Goal: Task Accomplishment & Management: Manage account settings

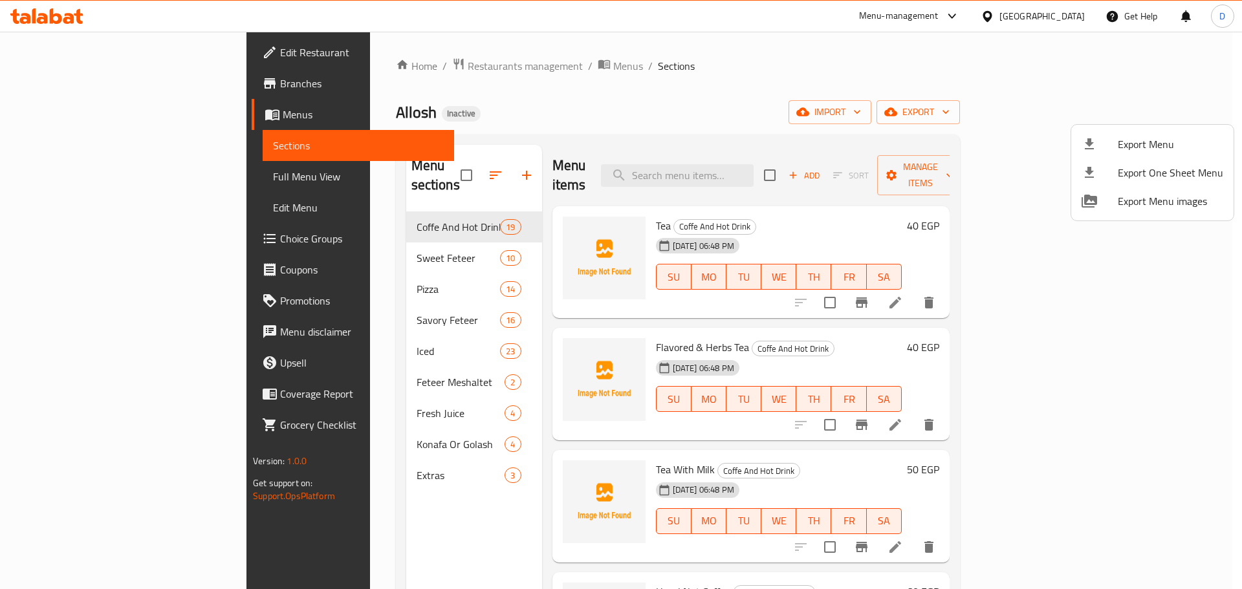
click at [103, 173] on div at bounding box center [621, 294] width 1242 height 589
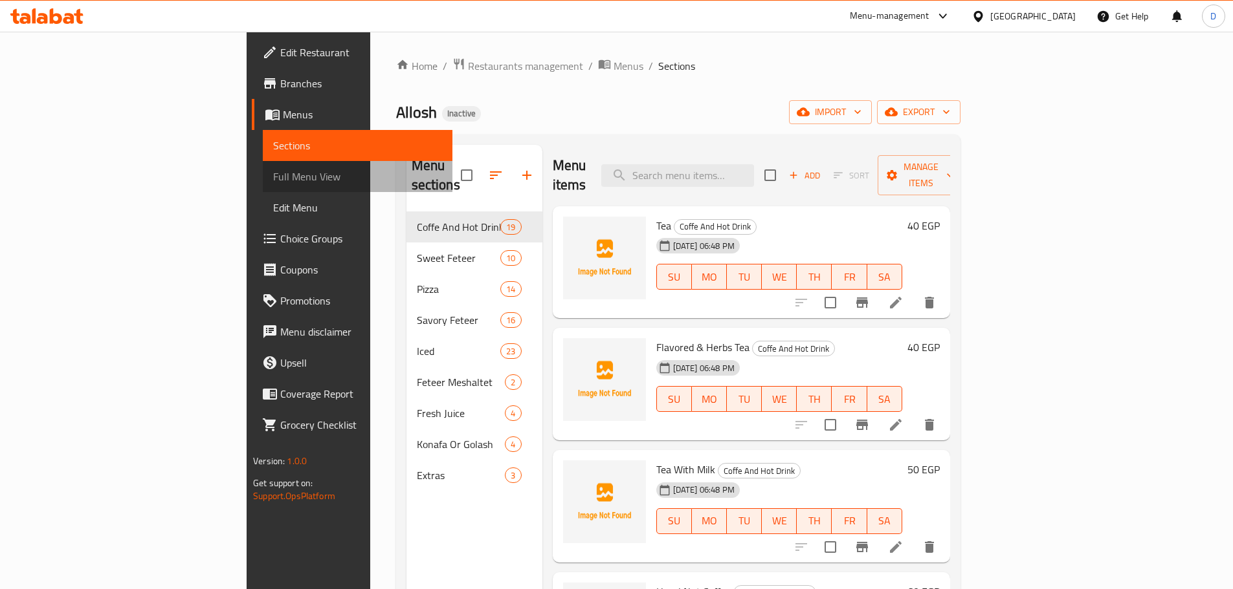
click at [273, 182] on span "Full Menu View" at bounding box center [357, 177] width 169 height 16
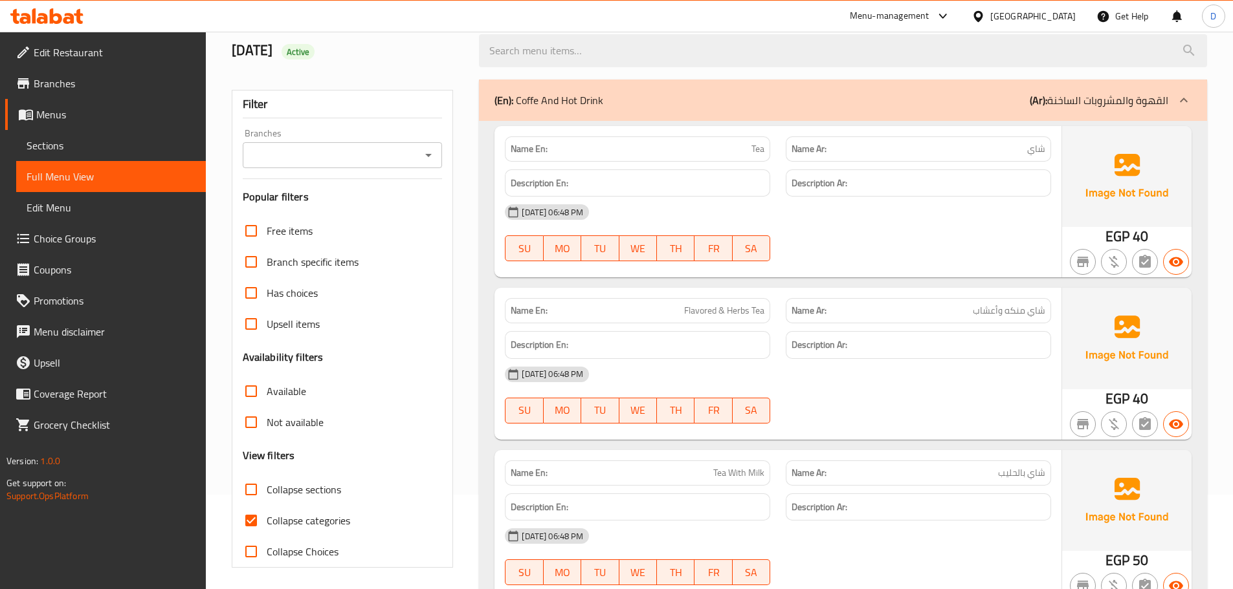
scroll to position [194, 0]
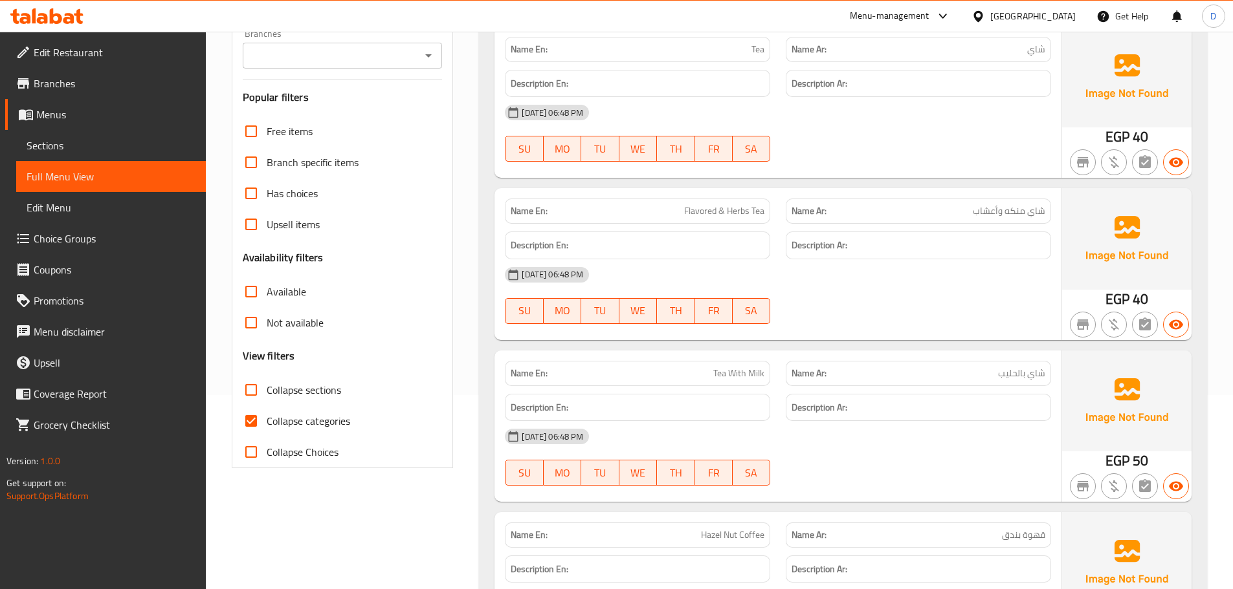
click at [296, 423] on span "Collapse categories" at bounding box center [308, 421] width 83 height 16
click at [247, 422] on input "Collapse categories" at bounding box center [251, 421] width 31 height 31
checkbox input "false"
drag, startPoint x: 738, startPoint y: 211, endPoint x: 761, endPoint y: 209, distance: 23.4
click at [761, 209] on span "Flavored & Herbs Tea" at bounding box center [724, 211] width 80 height 14
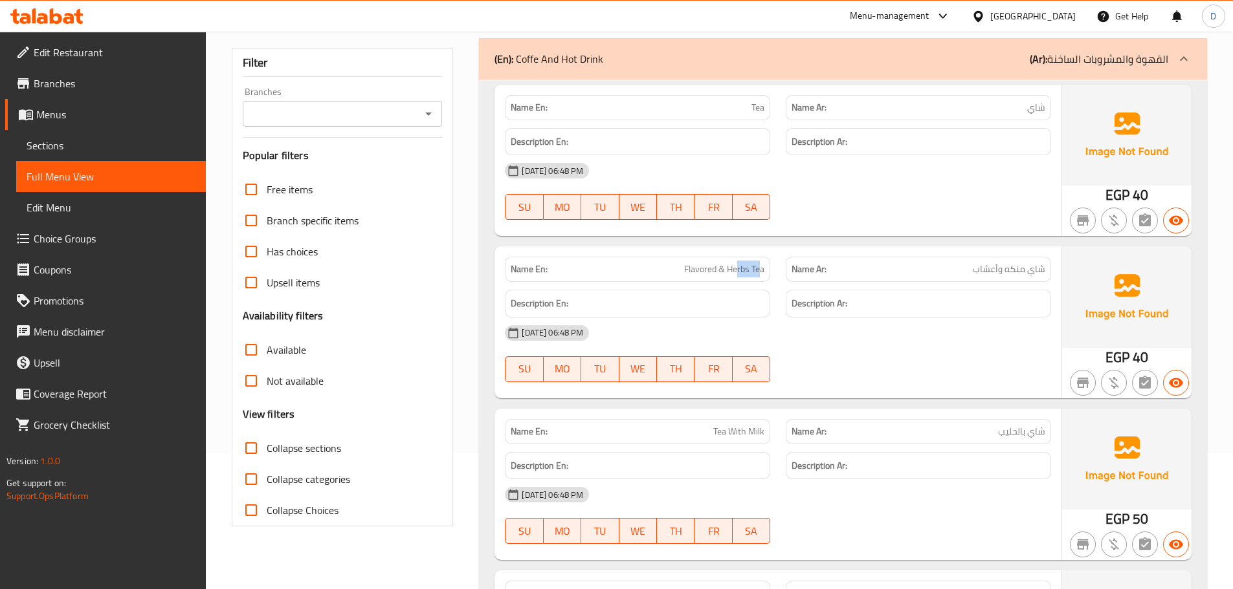
scroll to position [129, 0]
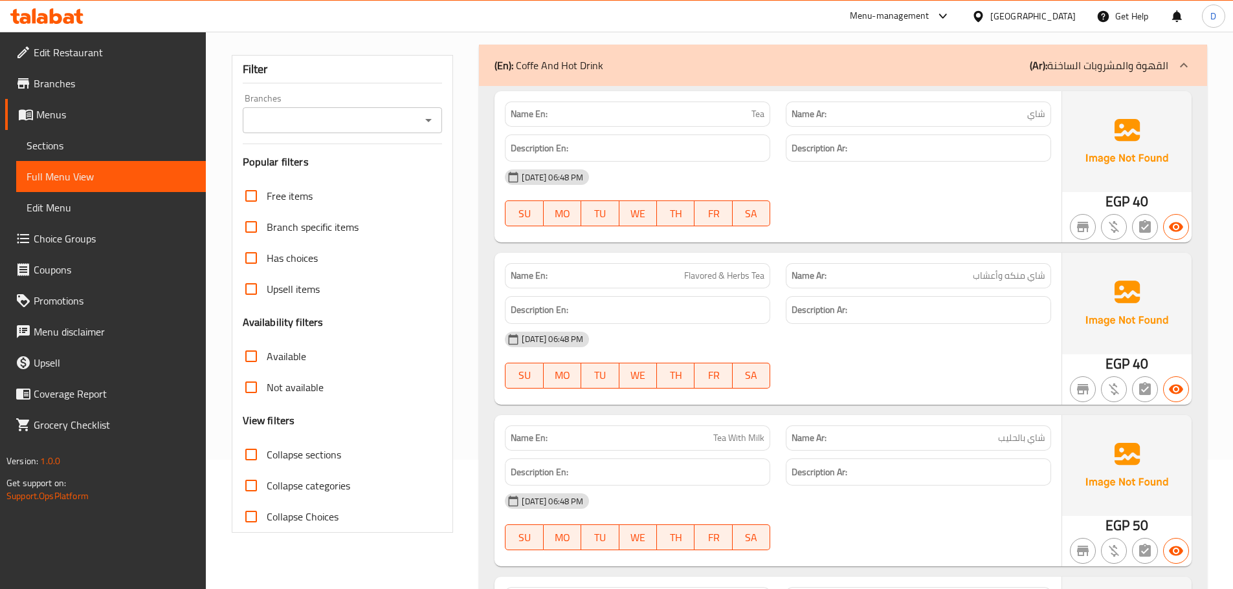
click at [723, 276] on span "Flavored & Herbs Tea" at bounding box center [724, 276] width 80 height 14
copy span "Flavored & Herbs Tea"
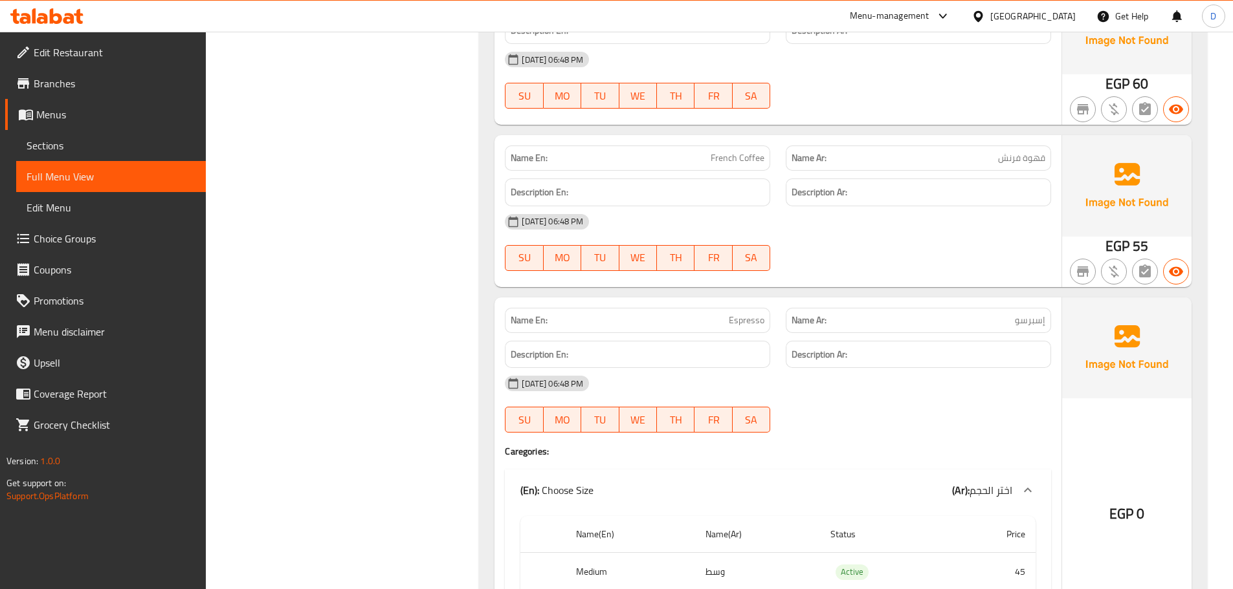
scroll to position [776, 0]
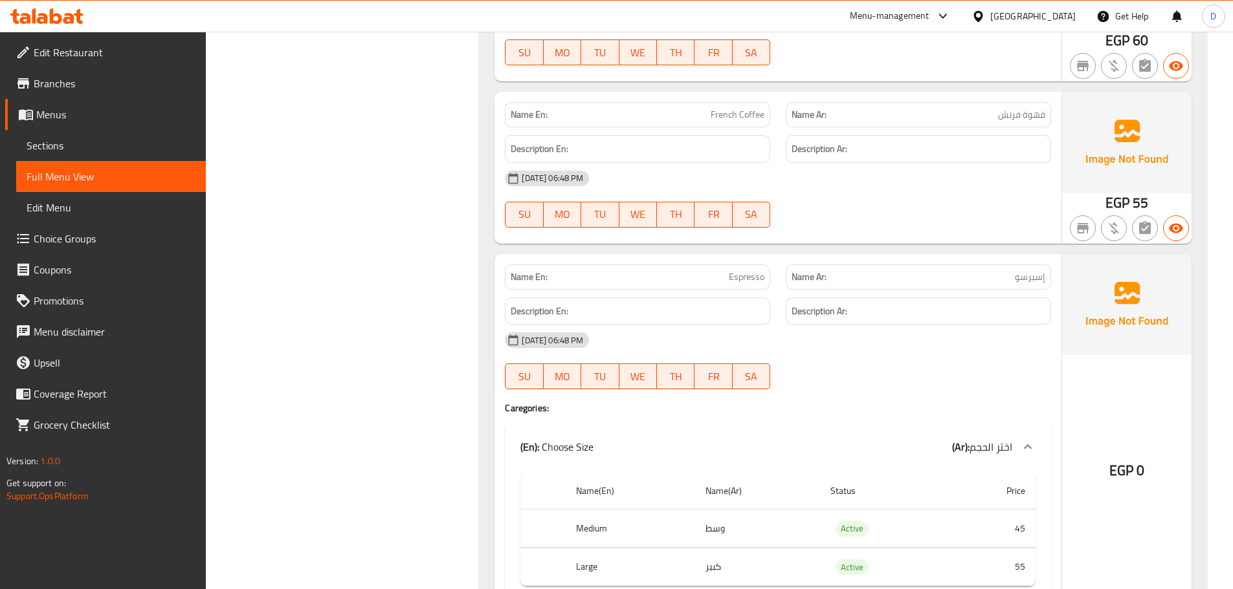
click at [709, 118] on p "Name En: French Coffee" at bounding box center [638, 115] width 254 height 14
click at [715, 116] on span "French Coffee" at bounding box center [737, 115] width 54 height 14
copy span "French Coffee"
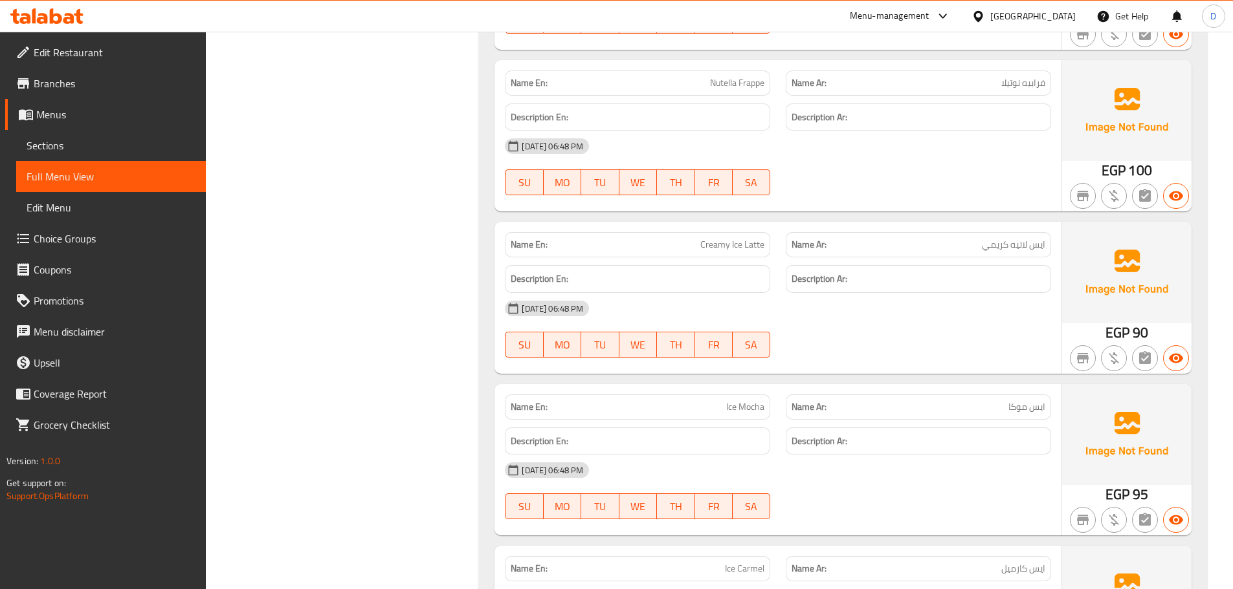
scroll to position [16986, 0]
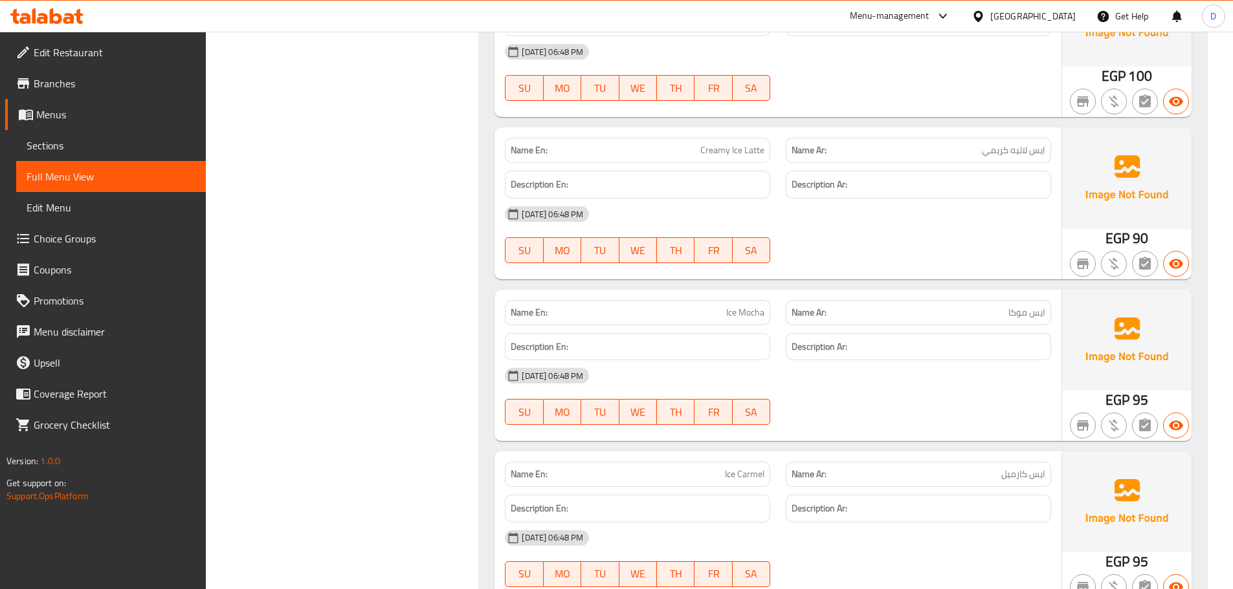
click at [759, 152] on span "Creamy Ice Latte" at bounding box center [732, 151] width 64 height 14
copy span "Creamy Ice Latte"
click at [719, 160] on div "Name En: Creamy Ice Latte" at bounding box center [637, 150] width 265 height 25
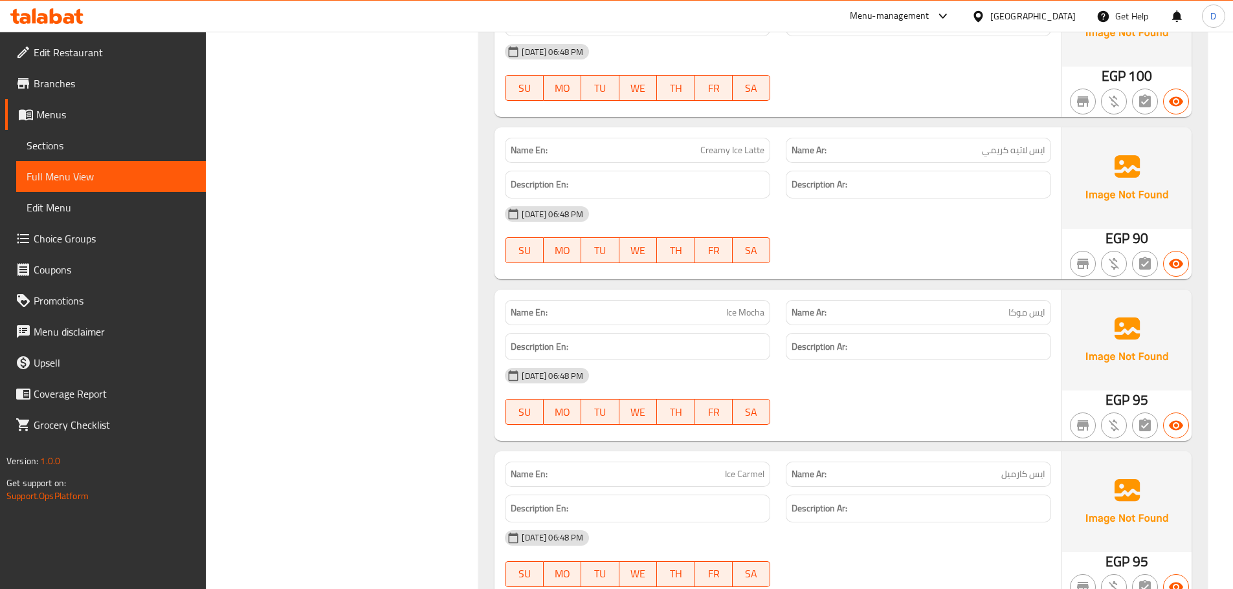
click at [719, 154] on span "Creamy Ice Latte" at bounding box center [732, 151] width 64 height 14
copy span "Creamy Ice Latte"
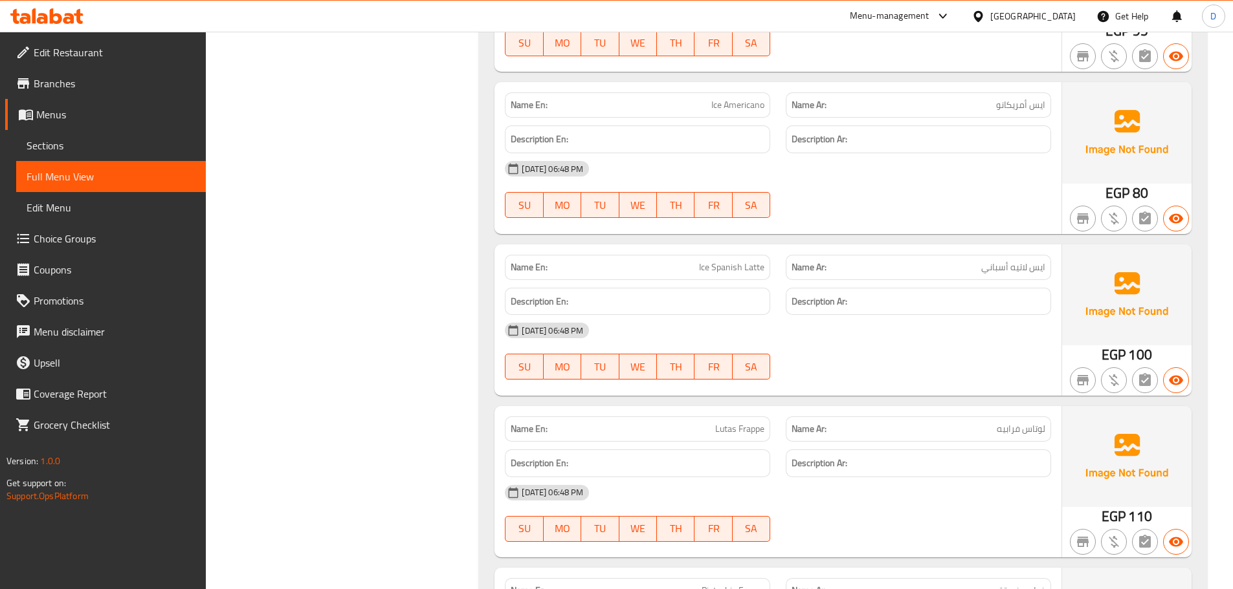
scroll to position [17503, 0]
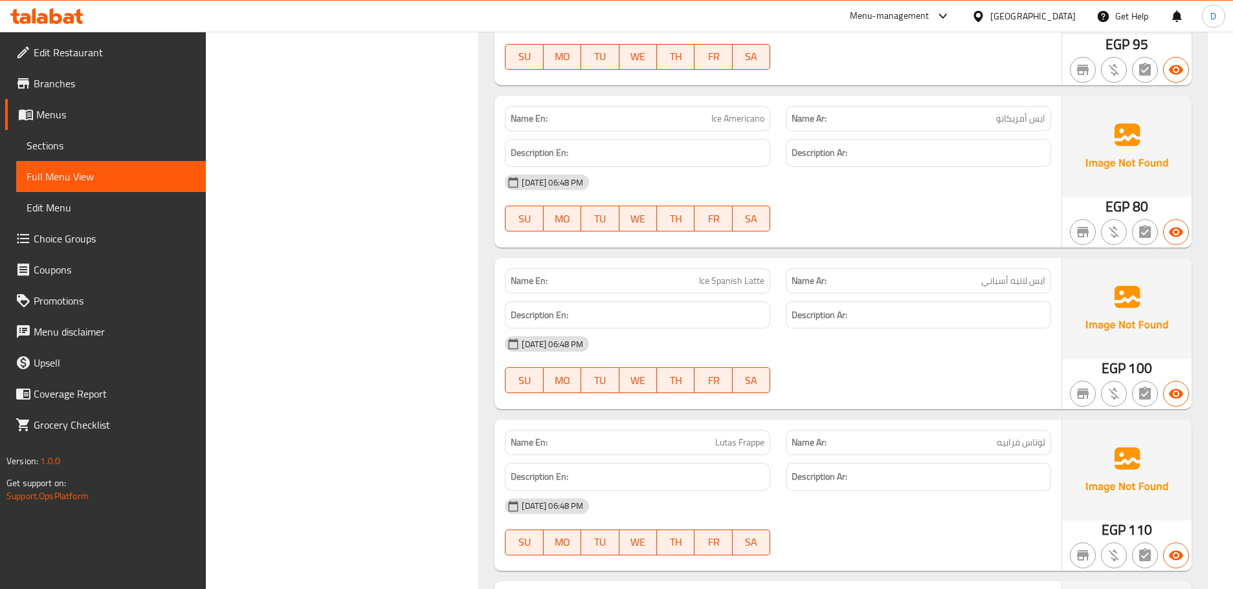
click at [1037, 446] on span "لوتاس فرابيه" at bounding box center [1020, 443] width 49 height 14
copy span "لوتاس"
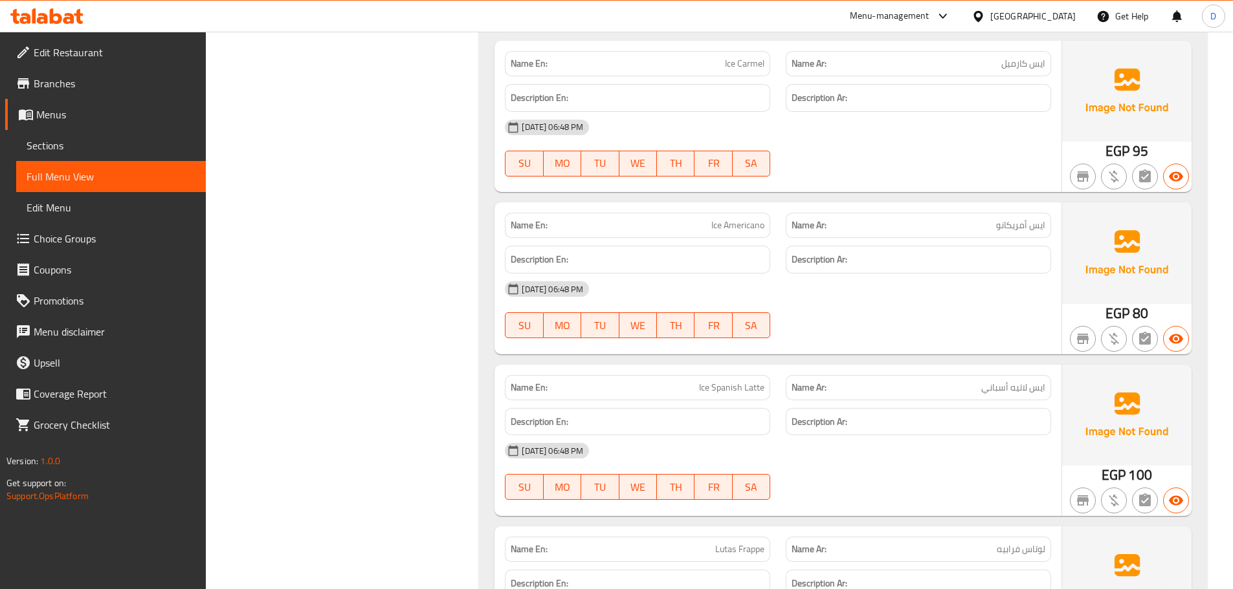
scroll to position [17374, 0]
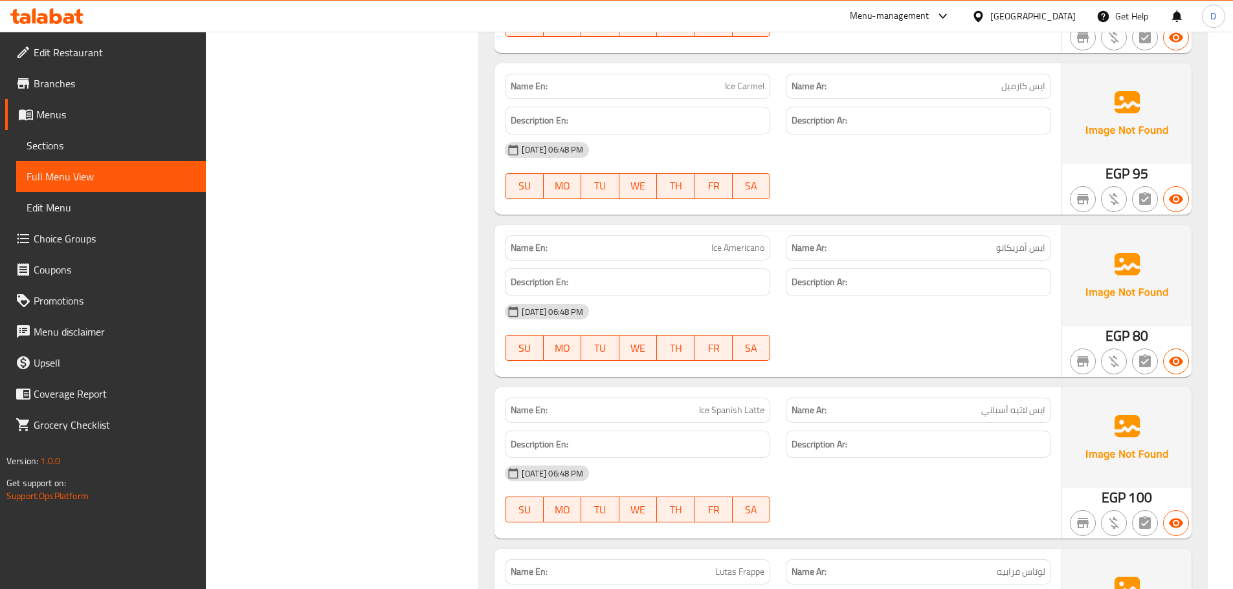
click at [1012, 89] on span "ايس كارميل" at bounding box center [1023, 87] width 44 height 14
copy span "كارميل"
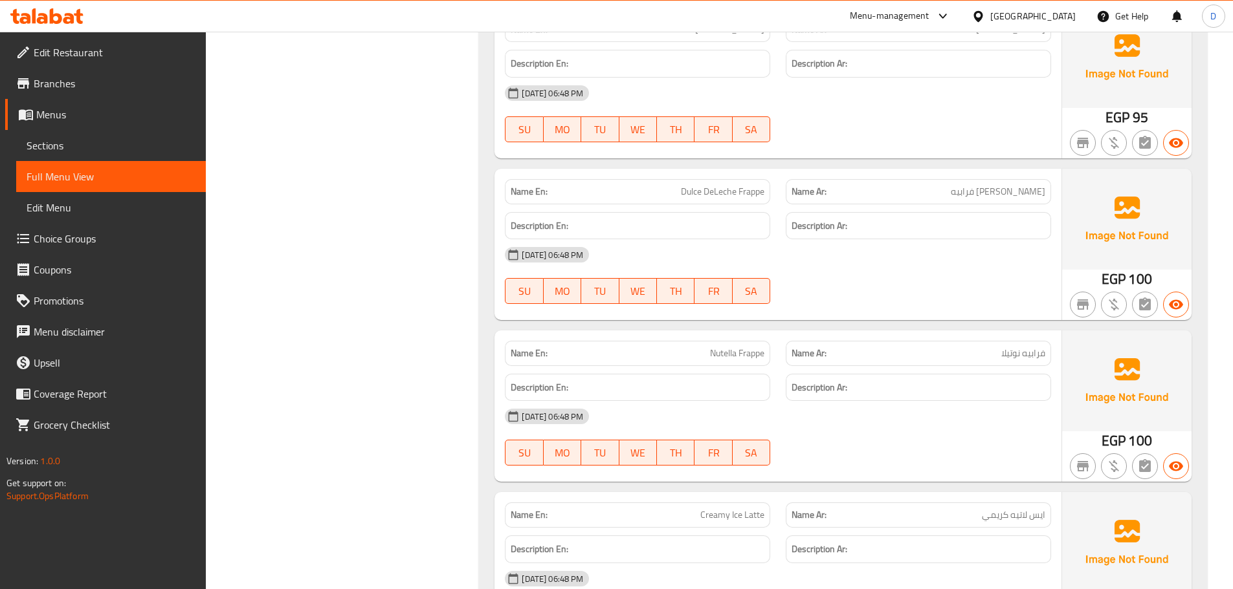
scroll to position [16598, 0]
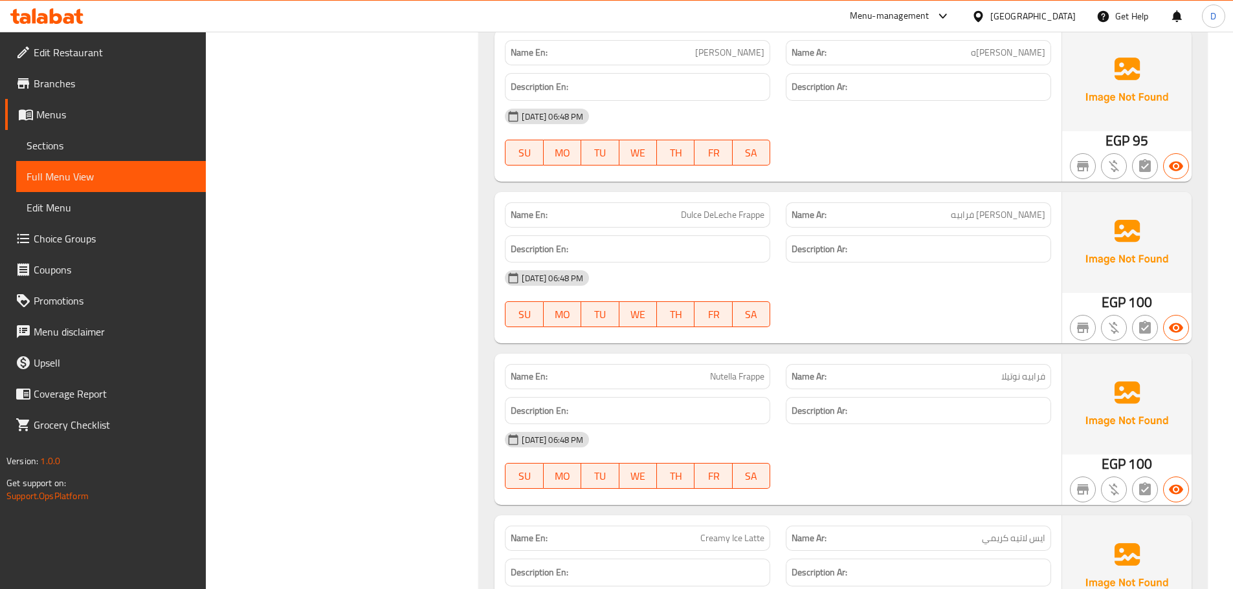
click at [876, 366] on div "Name Ar: فرابيه نوتيلا" at bounding box center [918, 376] width 265 height 25
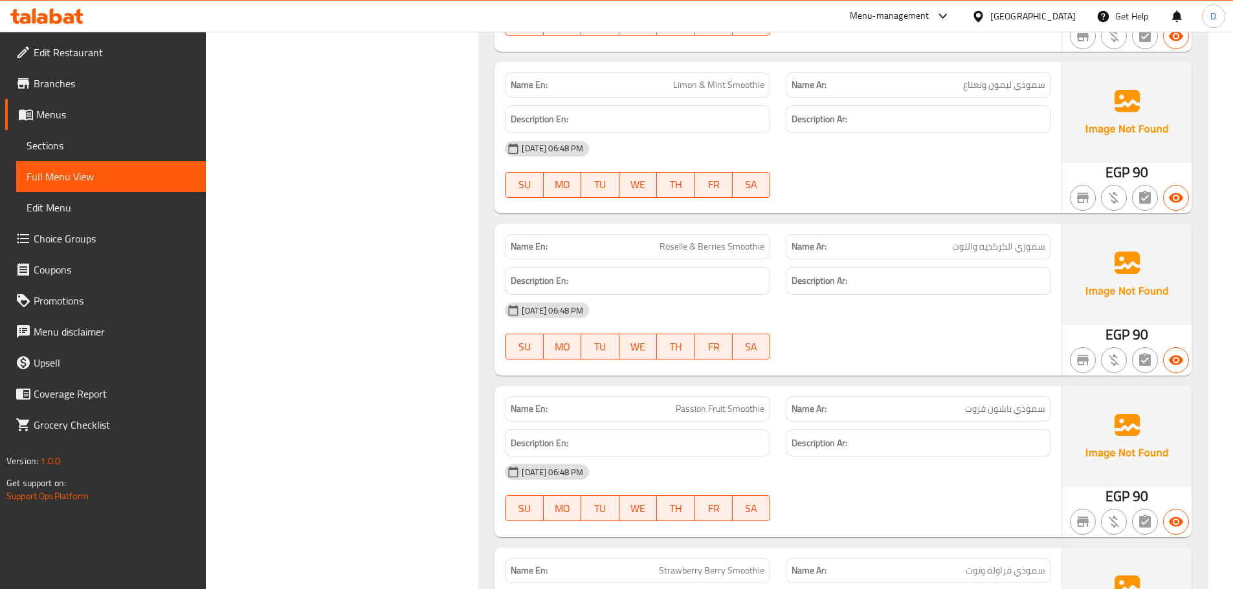
scroll to position [18862, 0]
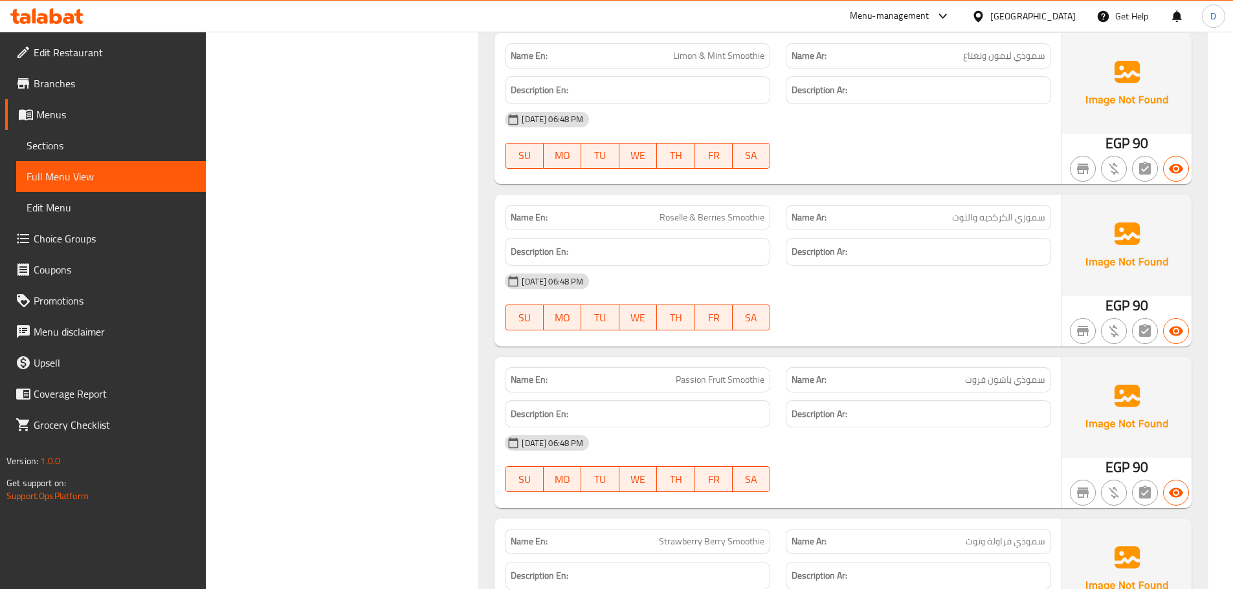
click at [688, 50] on span "Limon & Mint Smoothie" at bounding box center [718, 56] width 91 height 14
copy span "Limon"
click at [666, 219] on span "Roselle & Berries Smoothie" at bounding box center [711, 218] width 105 height 14
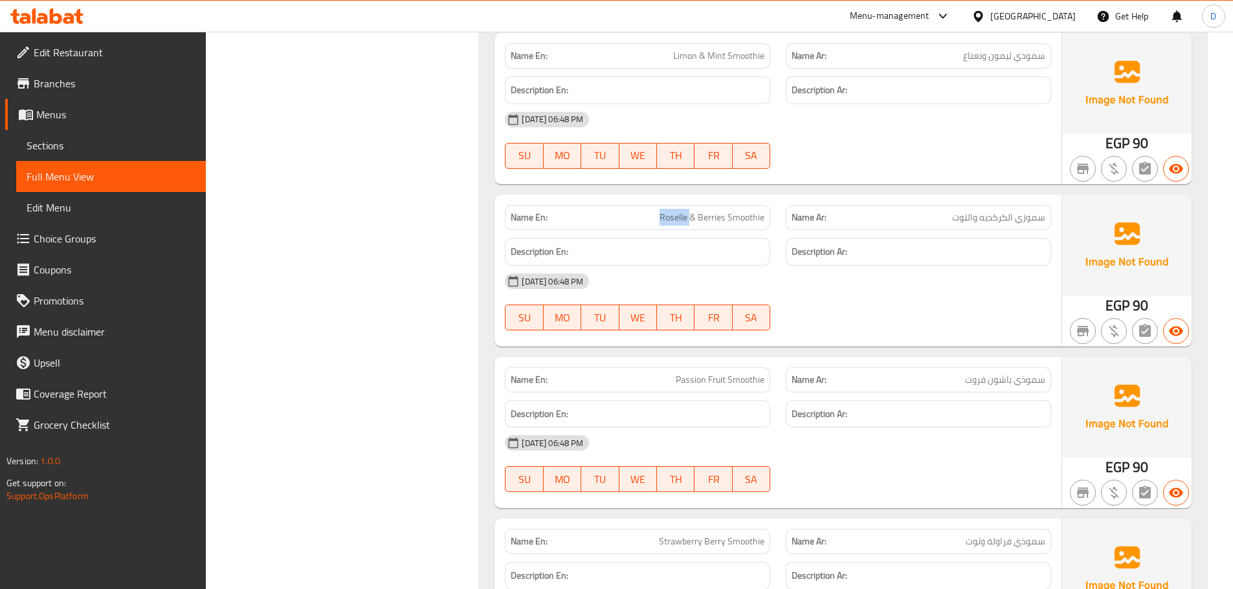
copy span "Roselle"
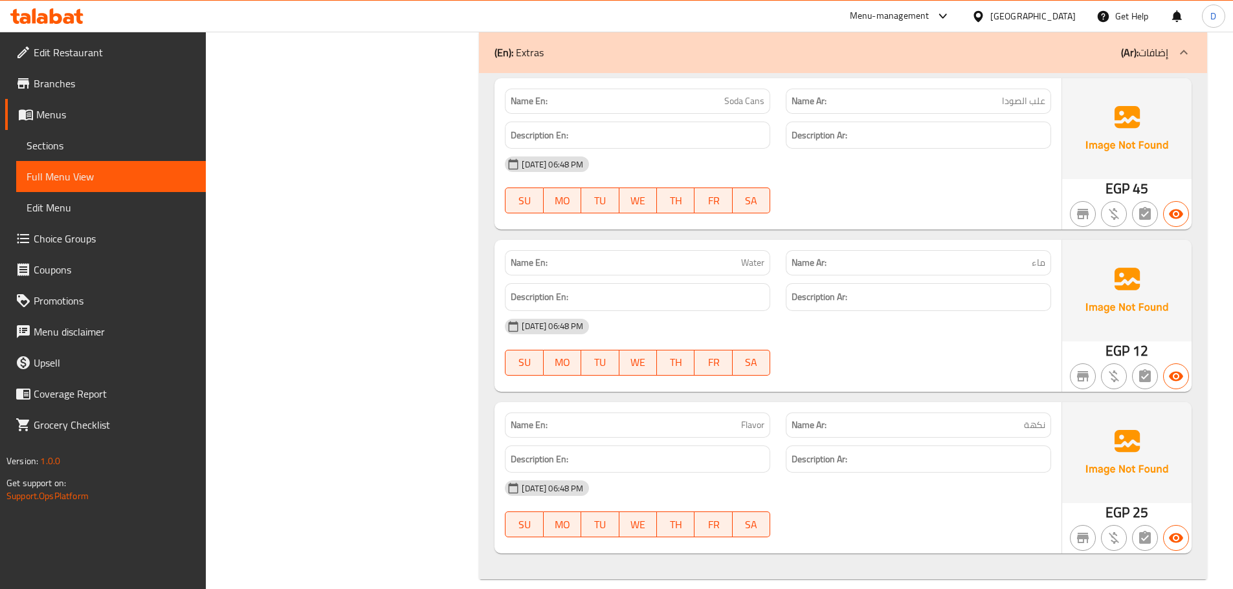
scroll to position [23549, 0]
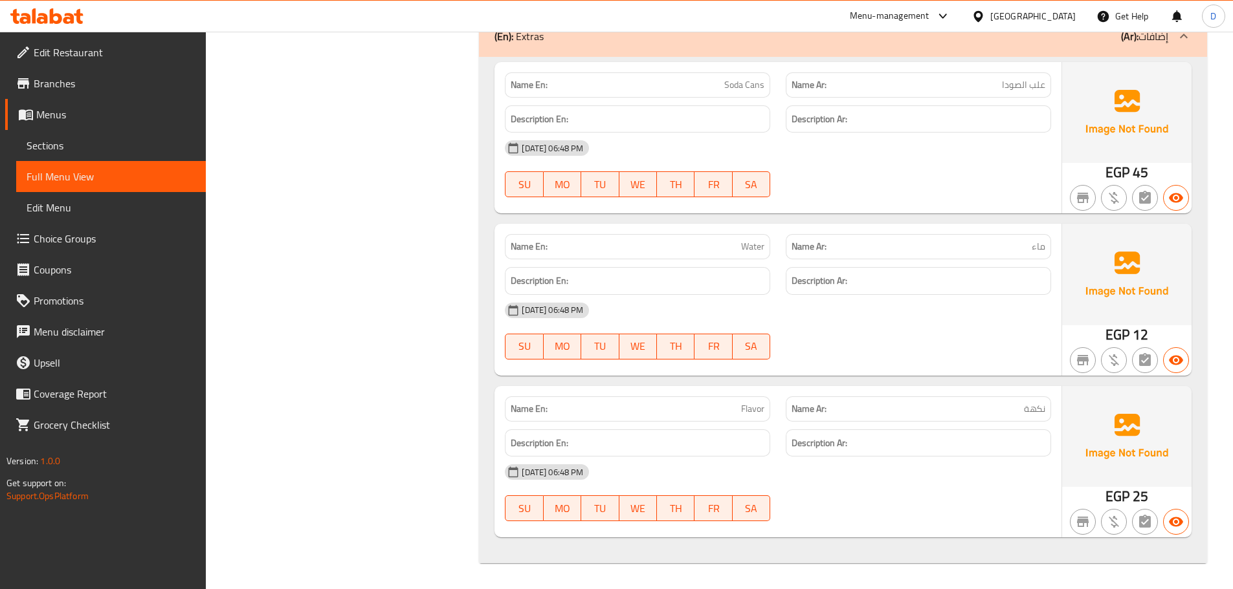
click at [984, 138] on div "[DATE] 06:48 PM" at bounding box center [778, 148] width 562 height 31
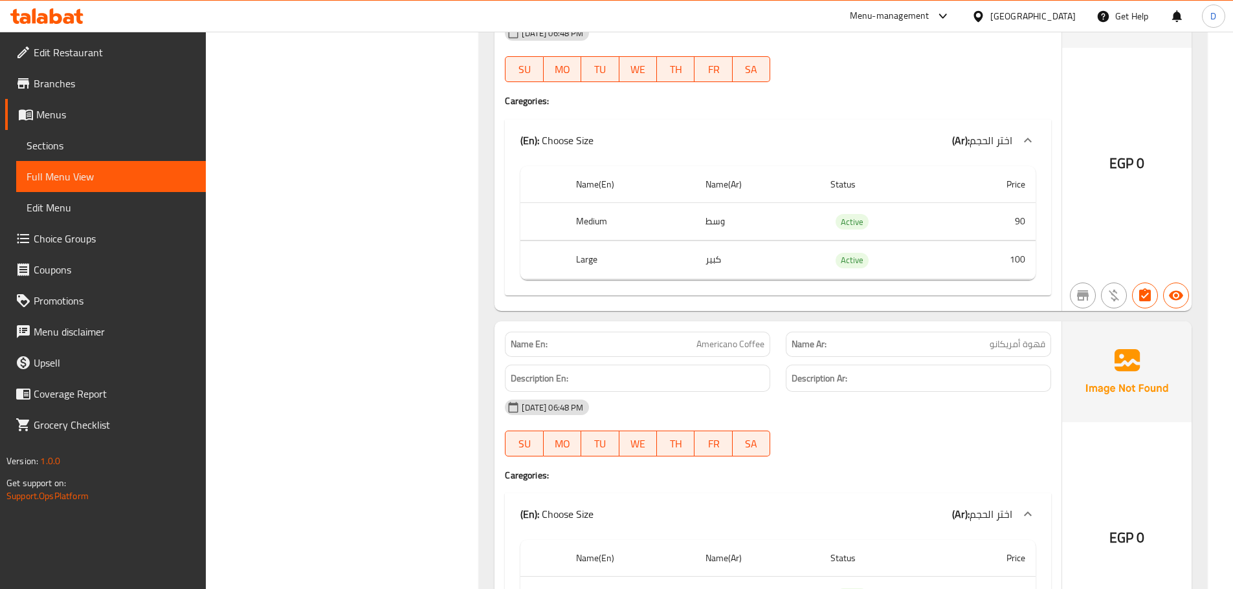
scroll to position [0, 0]
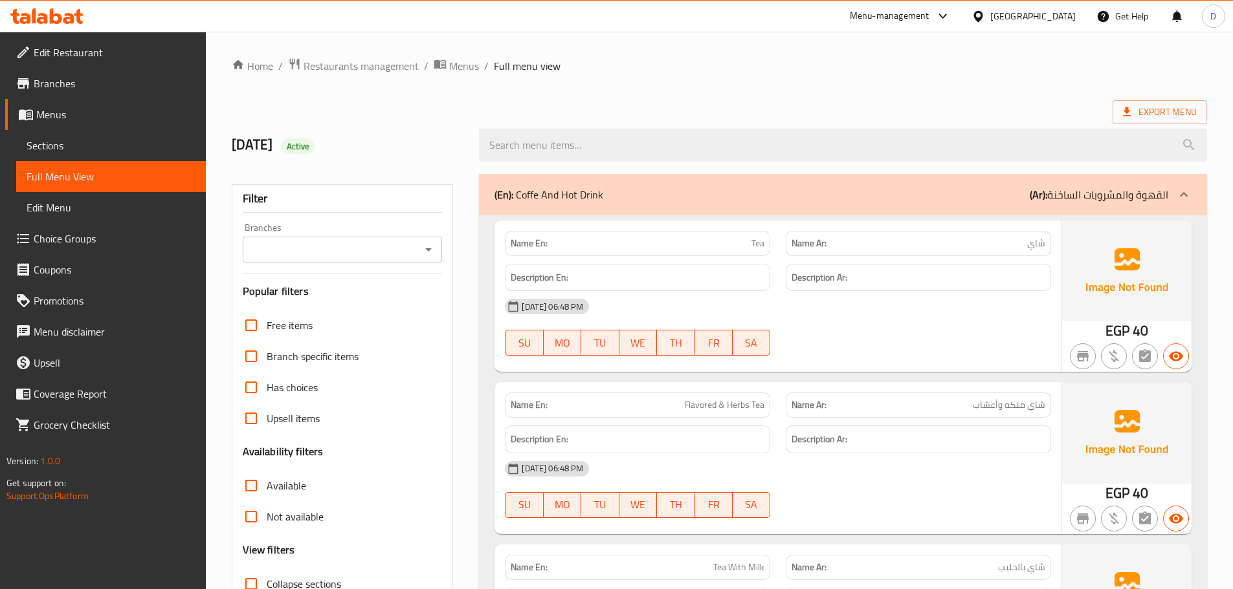
click at [952, 193] on div "(En): Coffe And Hot Drink (Ar): القهوة والمشروبات الساخنة" at bounding box center [831, 195] width 674 height 16
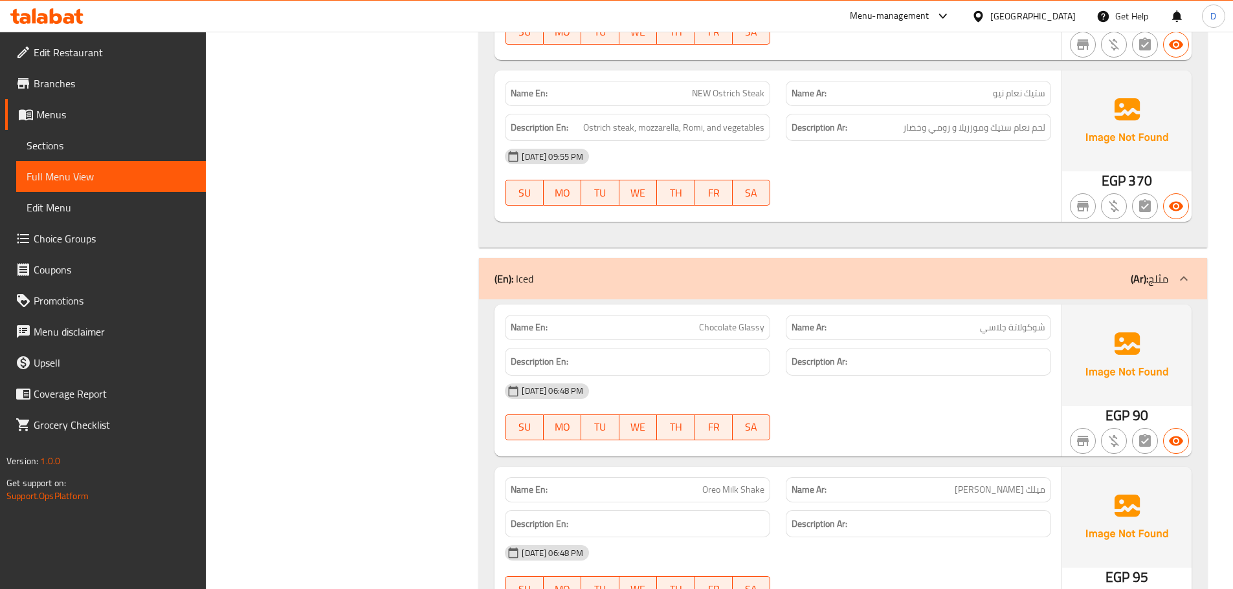
scroll to position [9771, 0]
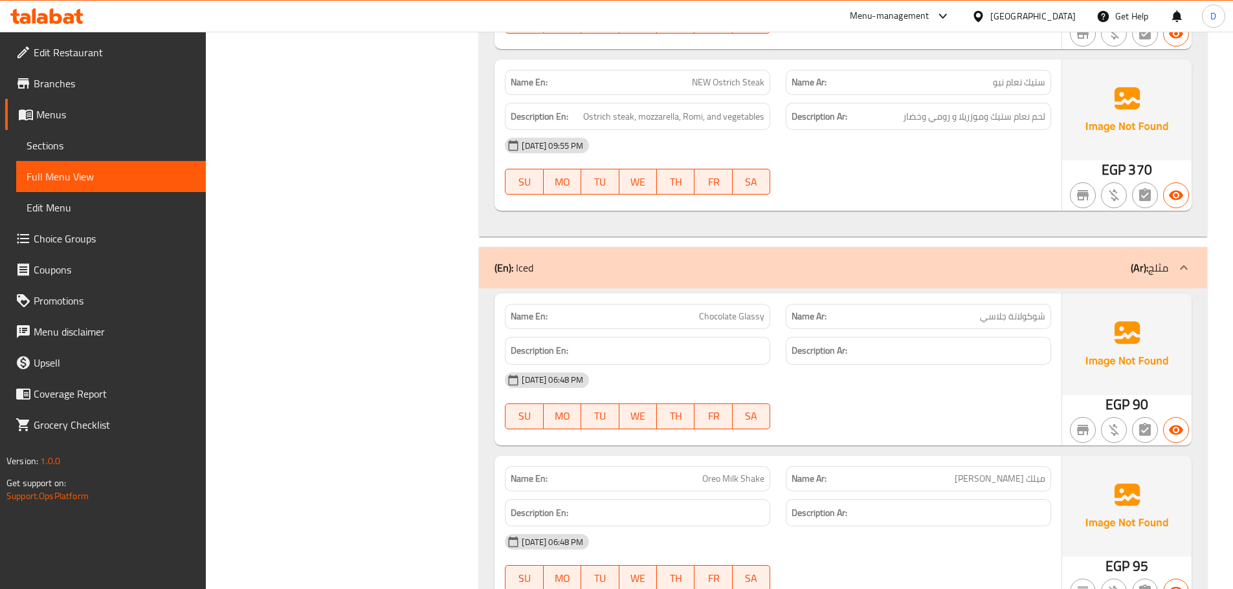
drag, startPoint x: 956, startPoint y: 264, endPoint x: 1039, endPoint y: 214, distance: 96.4
click at [959, 266] on div "(En): Iced (Ar): مثلج" at bounding box center [831, 268] width 674 height 16
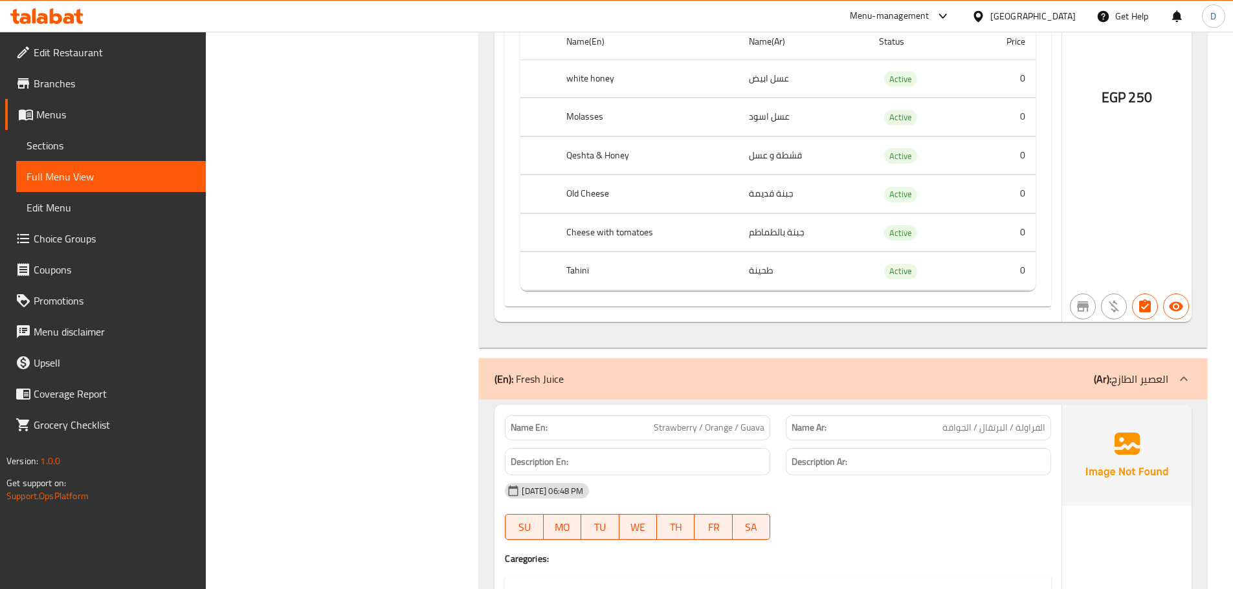
scroll to position [10847, 0]
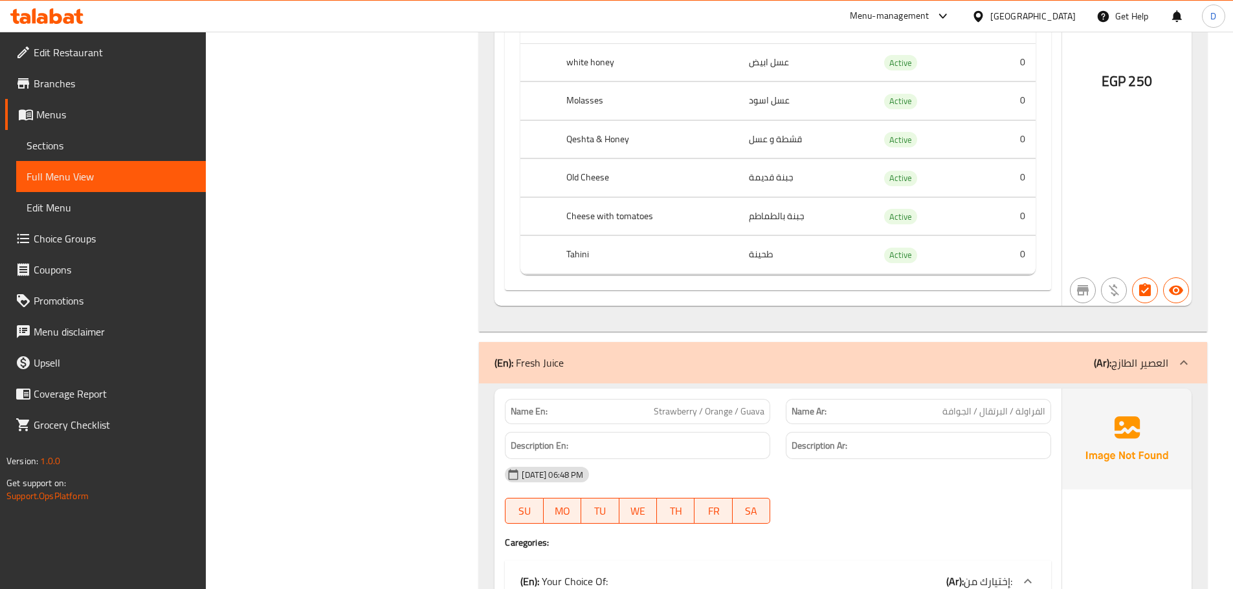
click at [1141, 370] on p "(Ar): العصير الطازج" at bounding box center [1131, 363] width 74 height 16
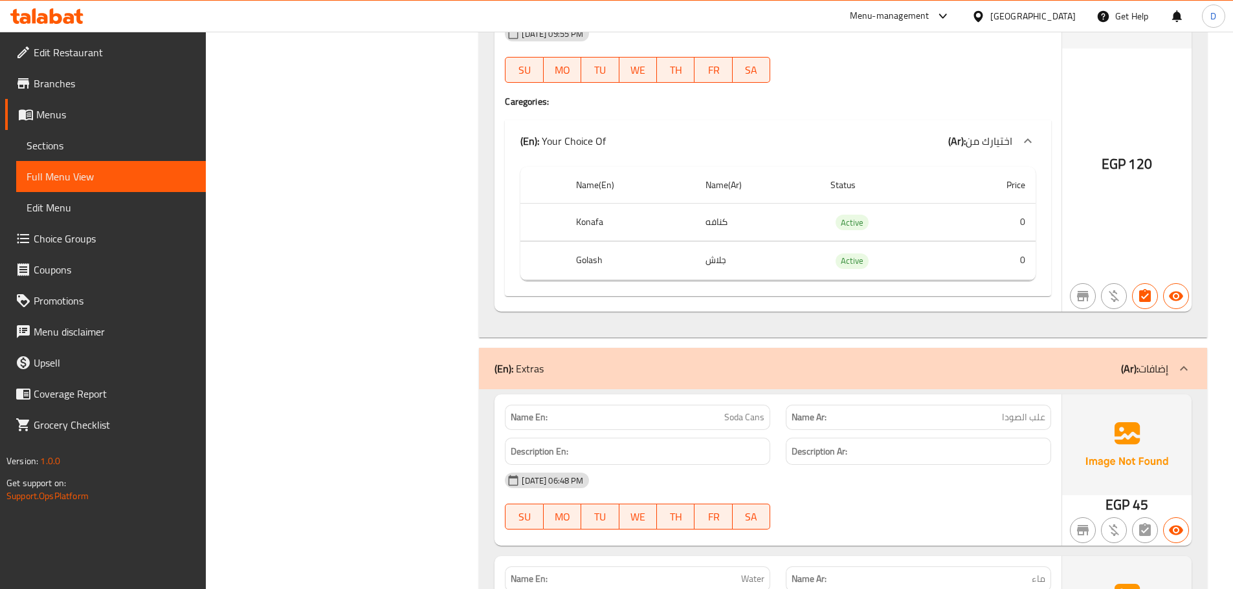
scroll to position [12483, 0]
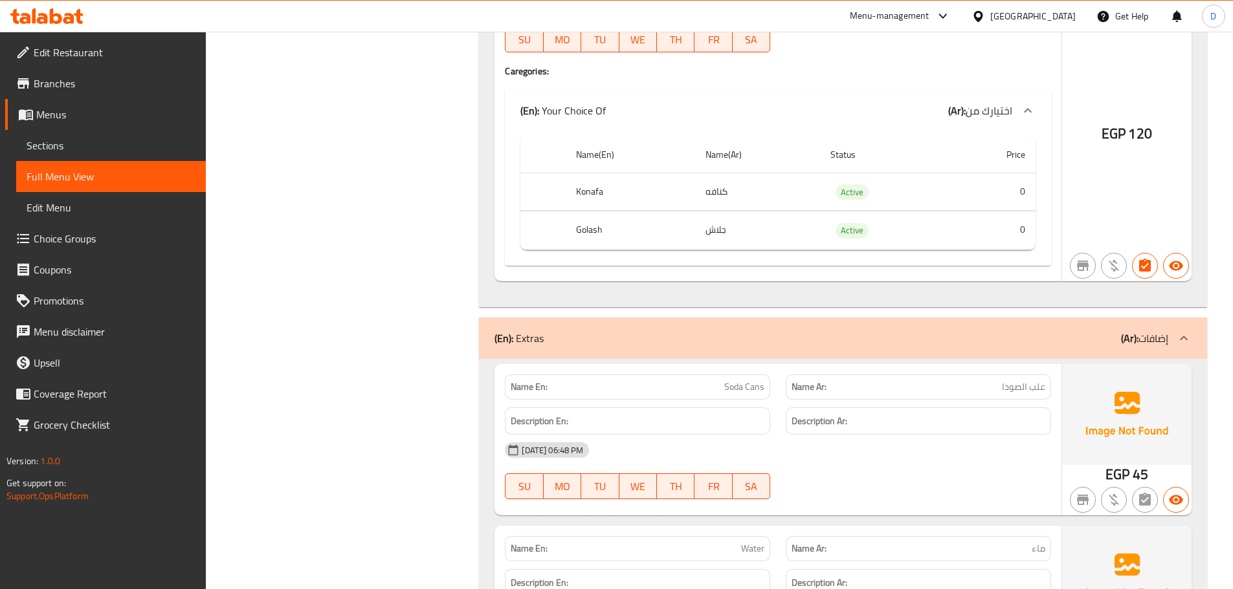
click at [1096, 347] on div "(En): Extras (Ar): إضافات" at bounding box center [843, 338] width 728 height 41
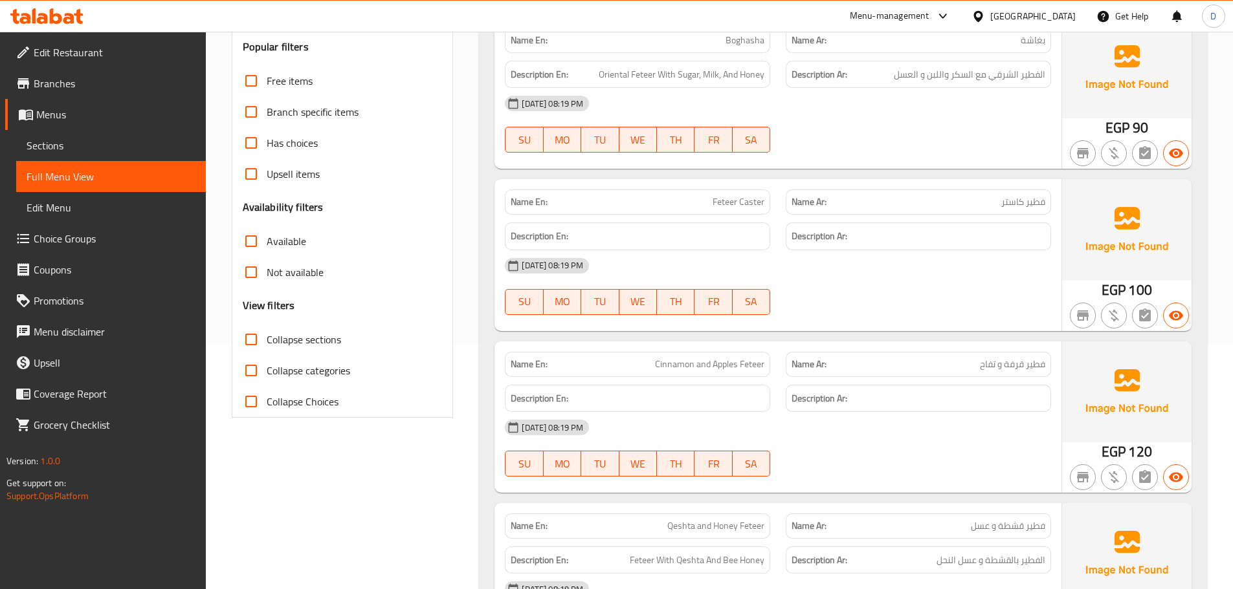
scroll to position [324, 0]
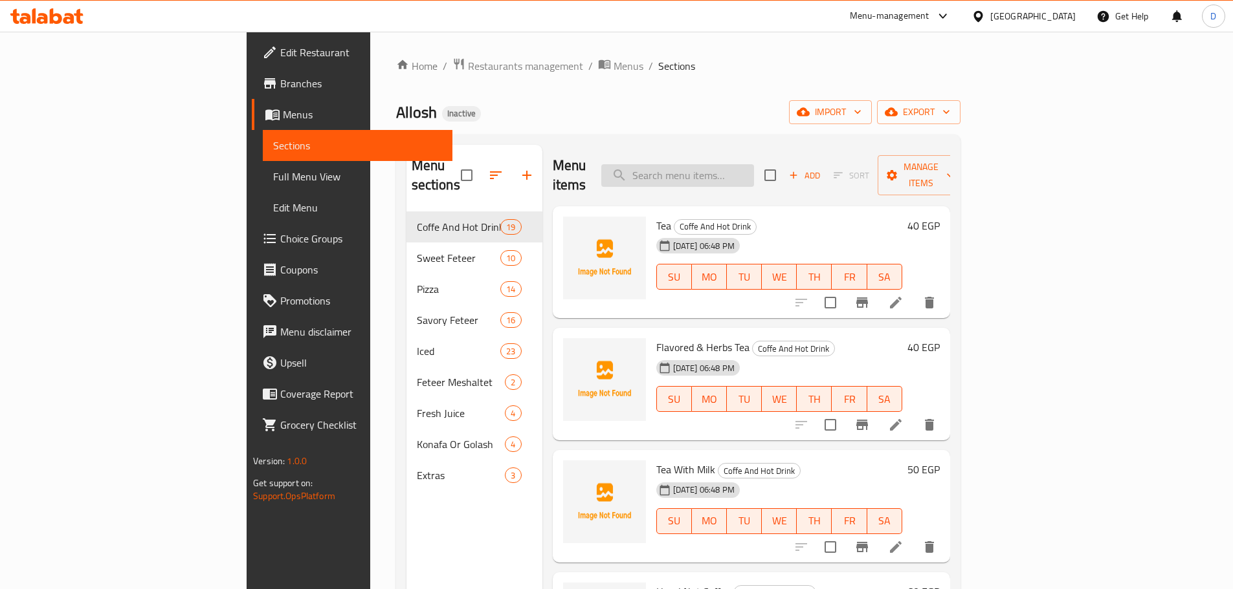
click at [754, 167] on input "search" at bounding box center [677, 175] width 153 height 23
paste input "Flavored & Herbs Tea"
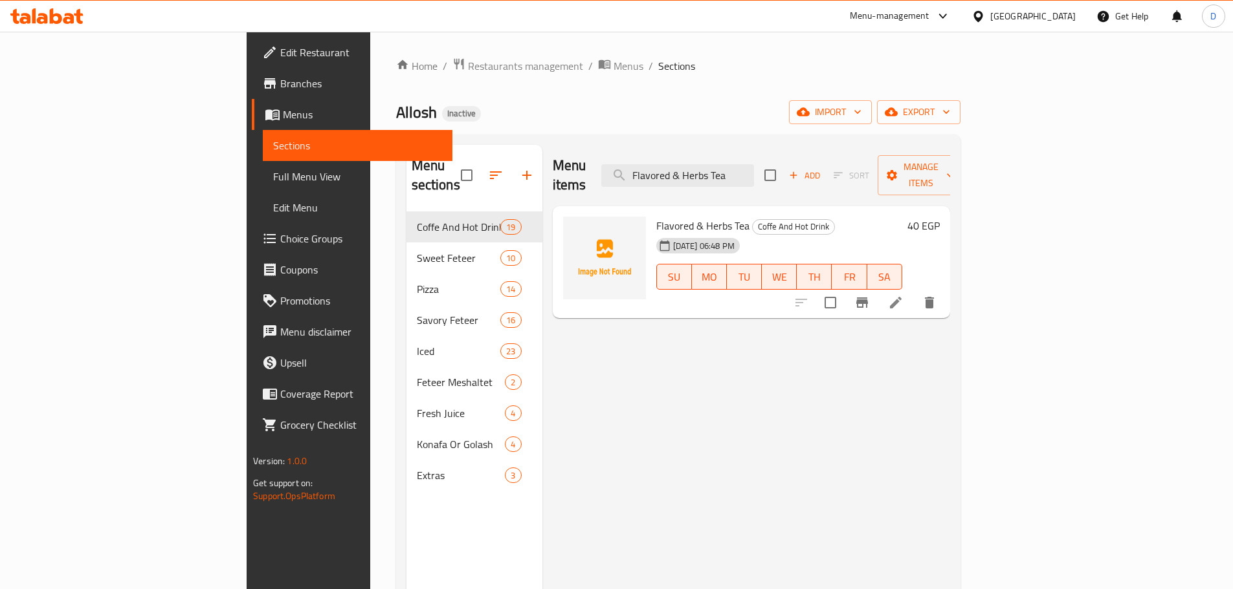
type input "Flavored & Herbs Tea"
click at [914, 292] on li at bounding box center [895, 302] width 36 height 23
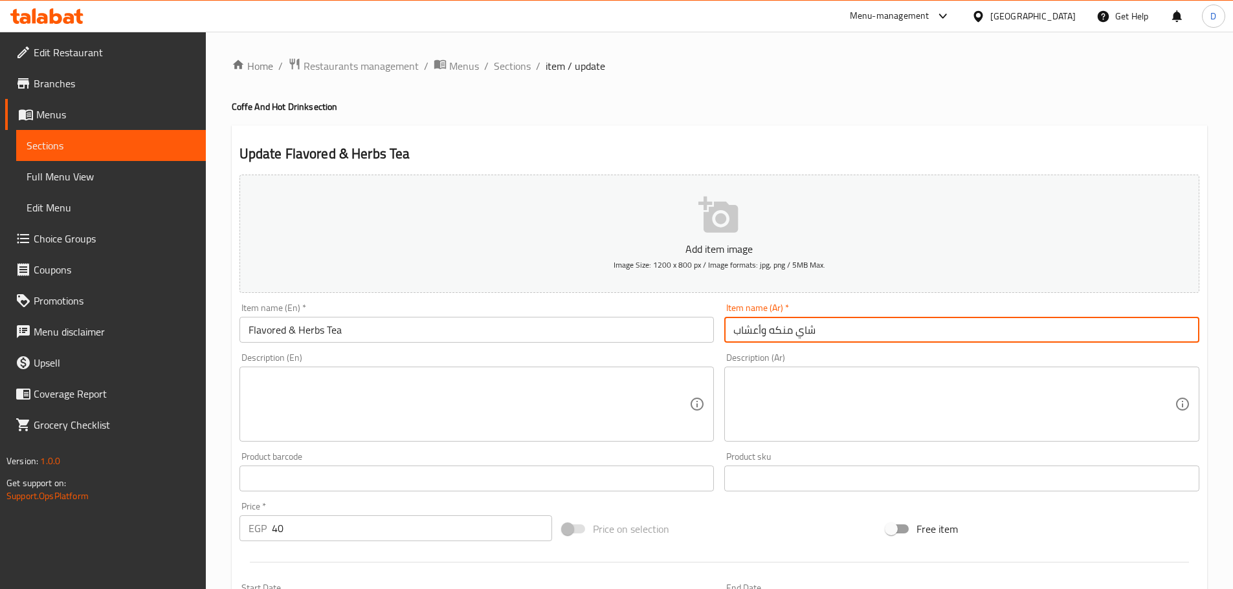
click at [768, 329] on input "شاي منكه وأعشاب" at bounding box center [961, 330] width 475 height 26
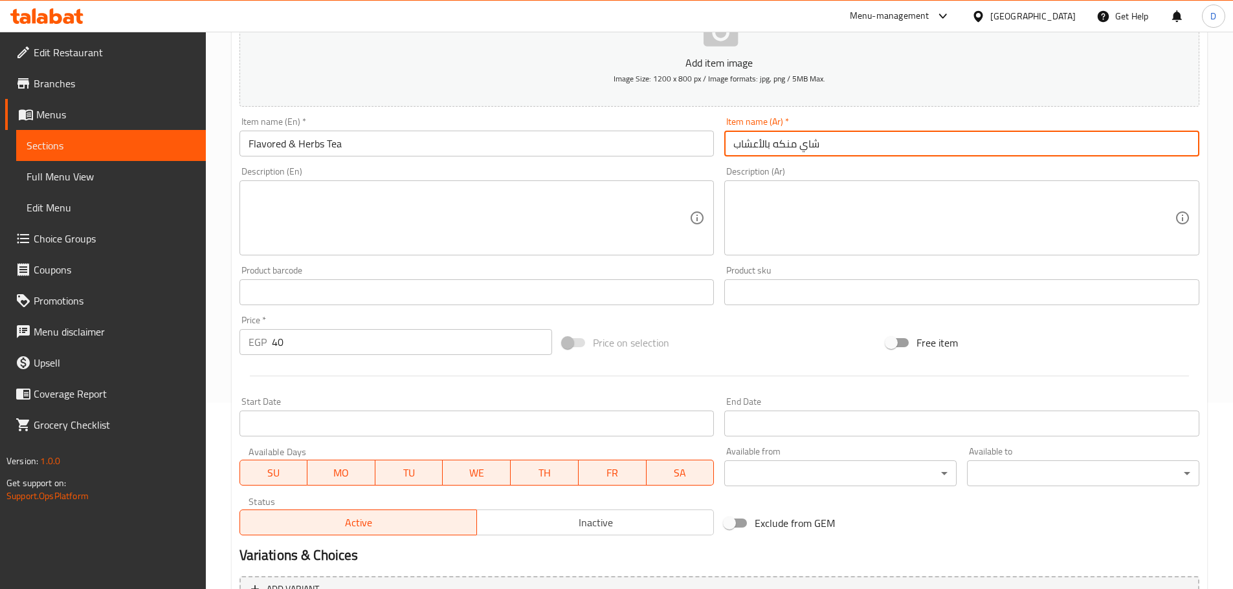
scroll to position [325, 0]
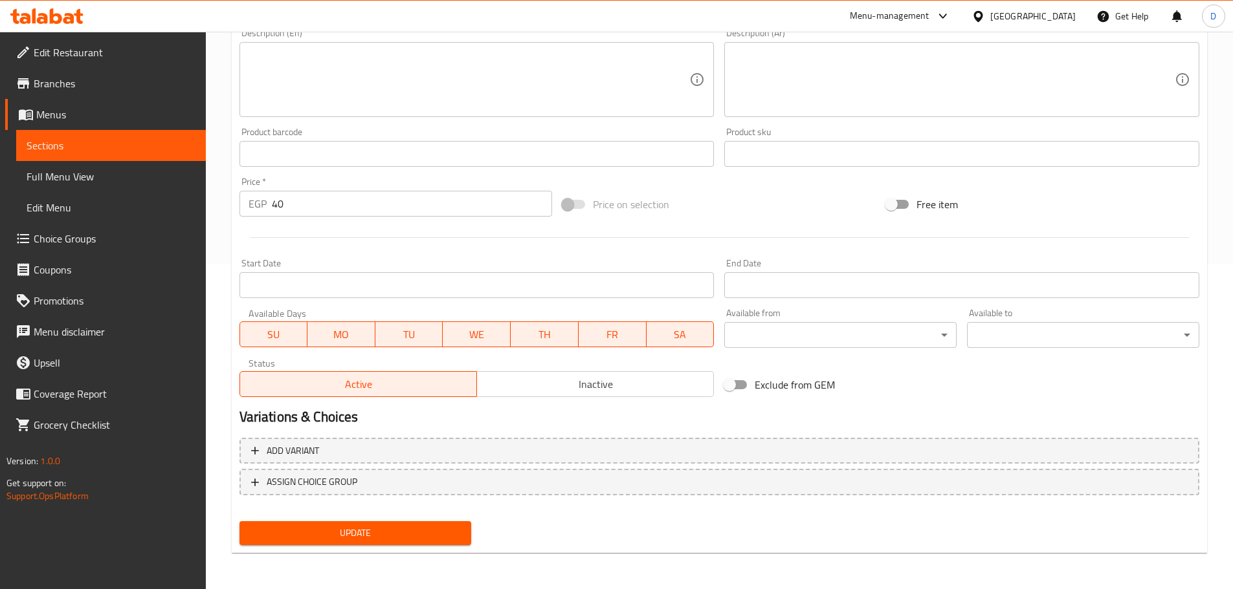
type input "شاي منكه بالأعشاب"
click at [410, 529] on span "Update" at bounding box center [356, 533] width 212 height 16
click at [151, 139] on span "Sections" at bounding box center [111, 146] width 169 height 16
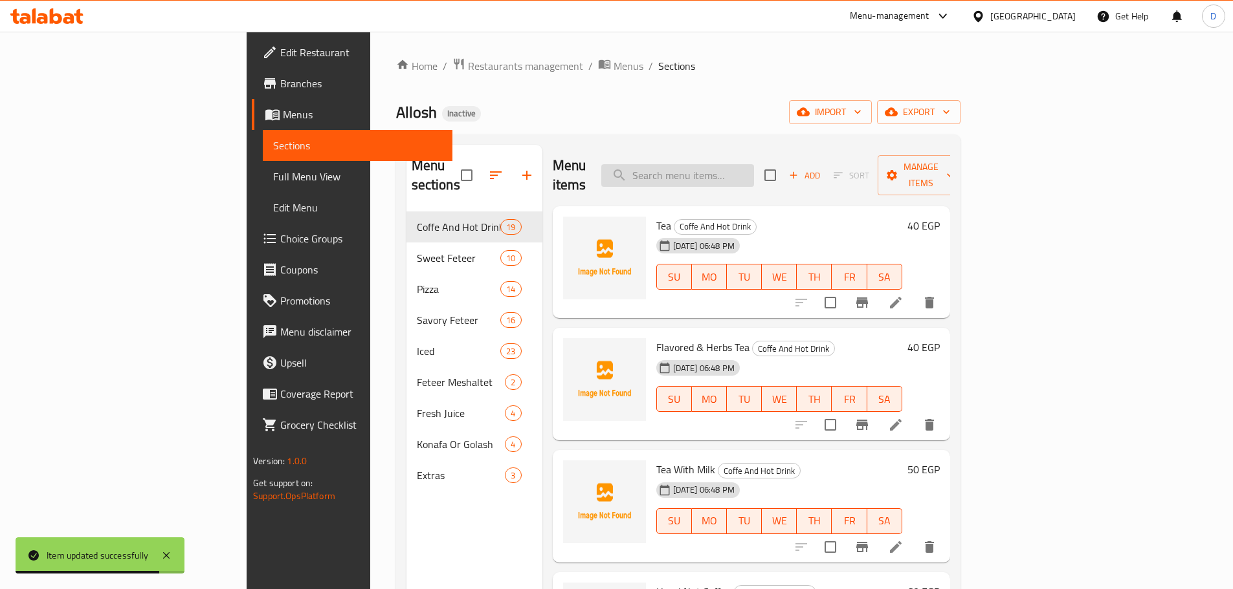
click at [754, 164] on input "search" at bounding box center [677, 175] width 153 height 23
paste input "French Coffee"
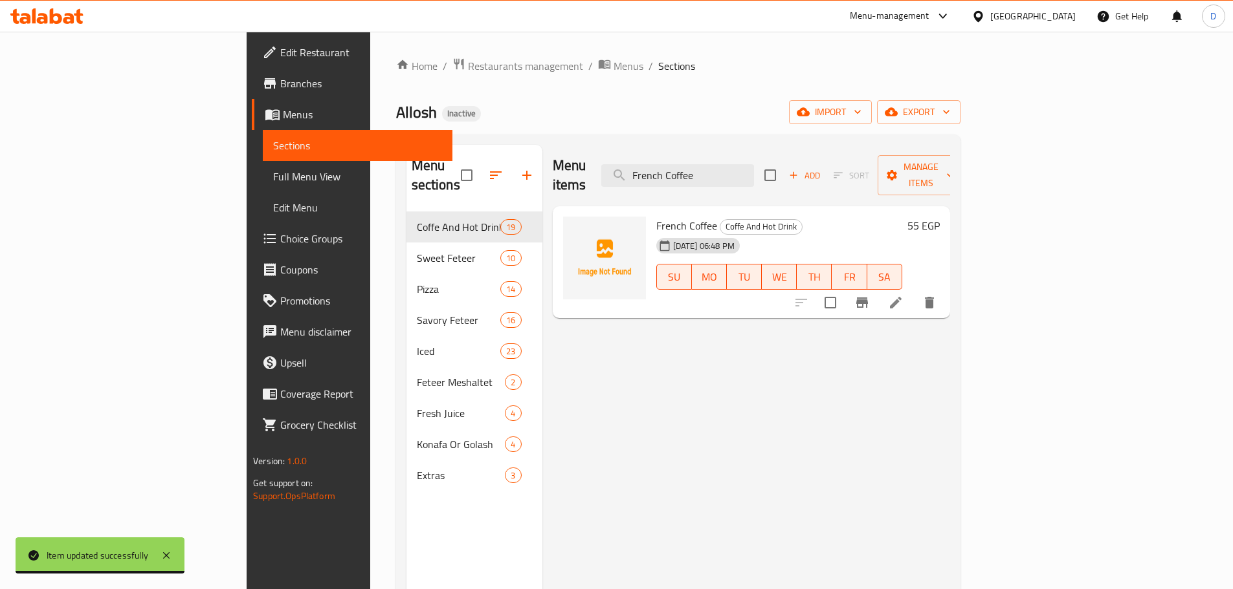
type input "French Coffee"
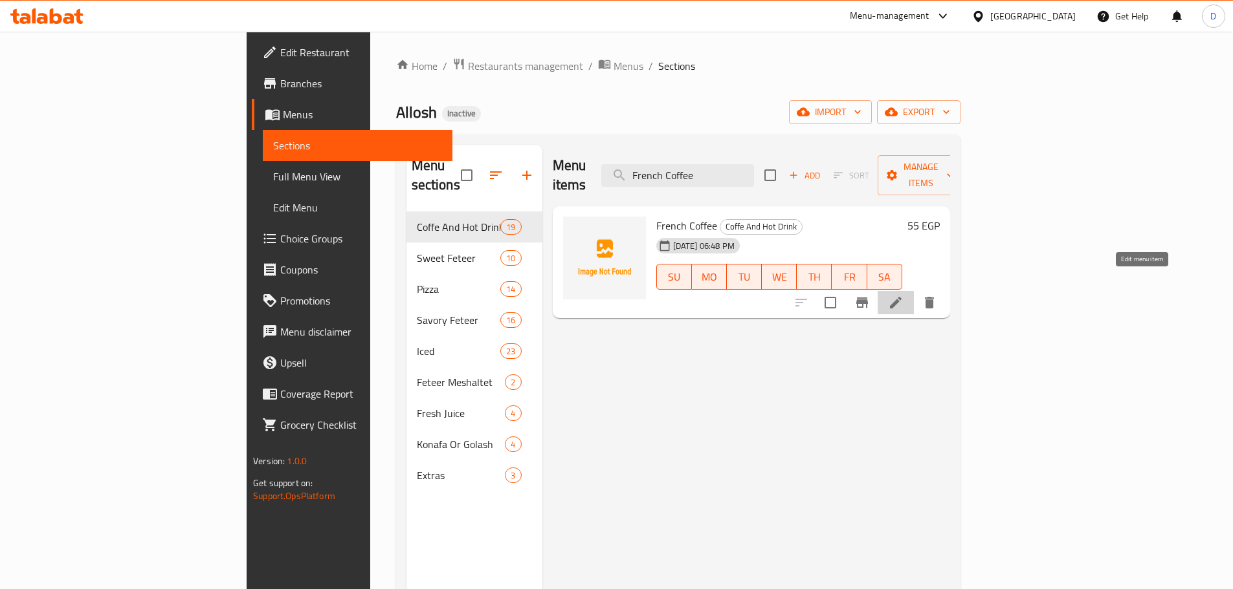
click at [901, 297] on icon at bounding box center [896, 303] width 12 height 12
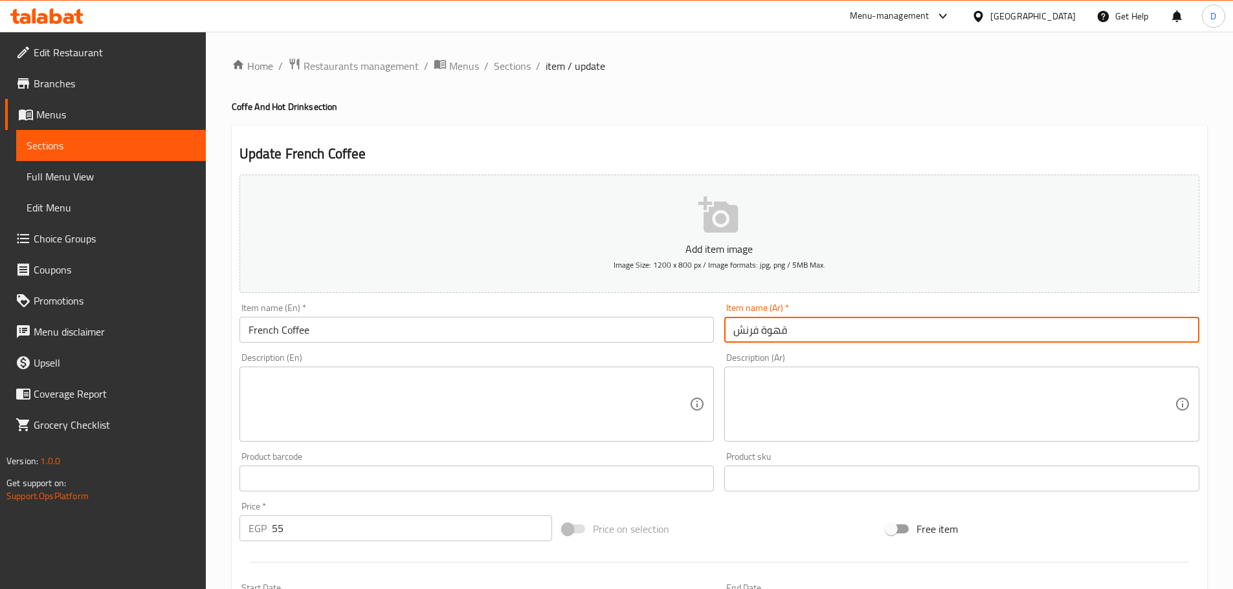
click at [749, 335] on input "قهوة فرنش" at bounding box center [961, 330] width 475 height 26
drag, startPoint x: 745, startPoint y: 331, endPoint x: 736, endPoint y: 331, distance: 9.1
click at [736, 331] on input "قهوة فرنش" at bounding box center [961, 330] width 475 height 26
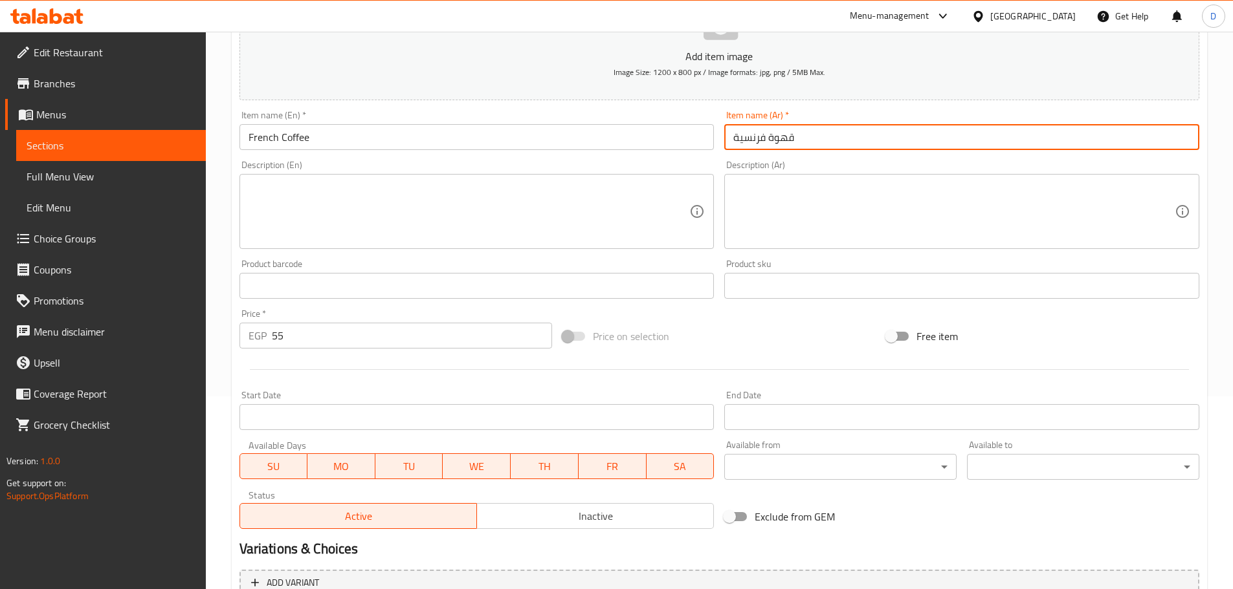
scroll to position [325, 0]
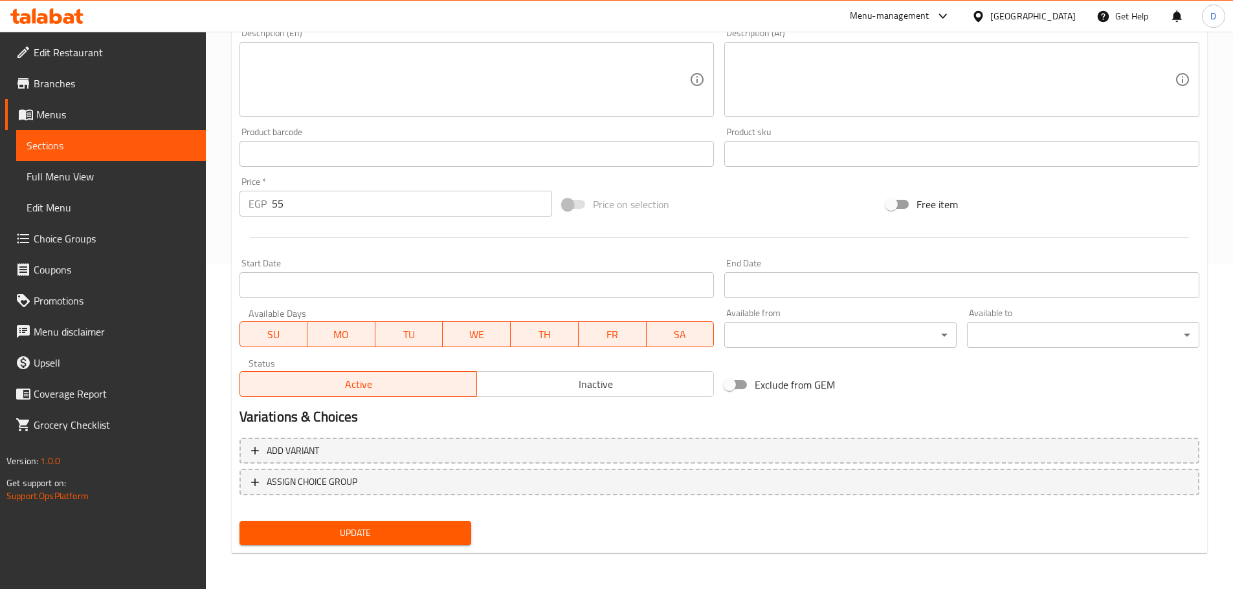
type input "قهوة فرنسية"
click at [411, 533] on span "Update" at bounding box center [356, 533] width 212 height 16
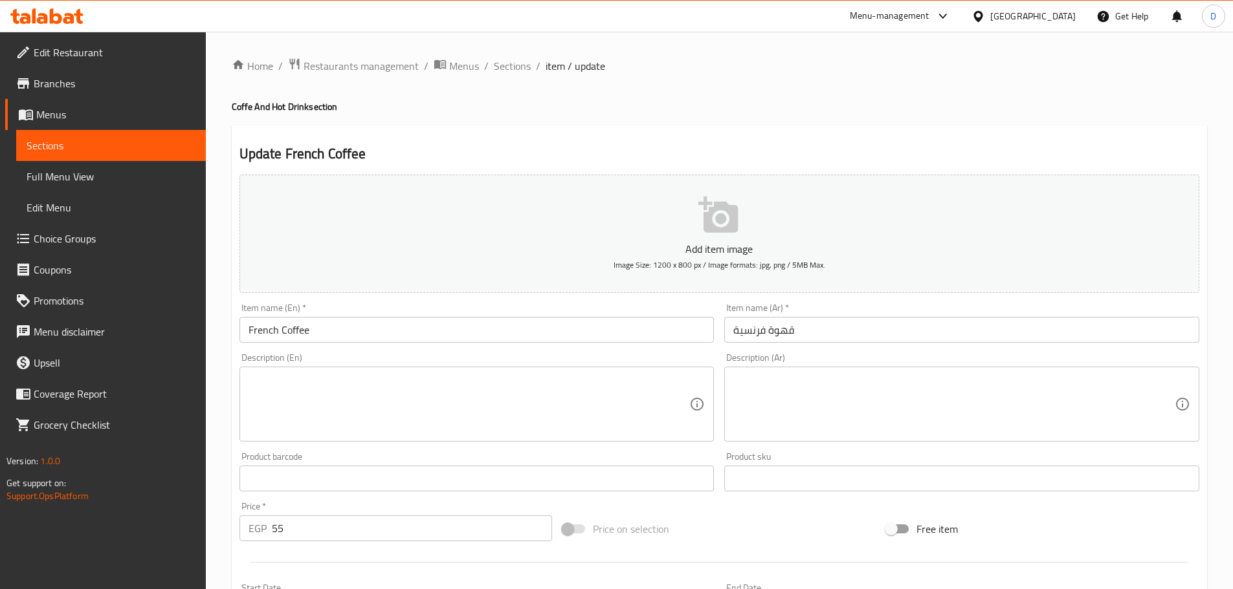
scroll to position [325, 0]
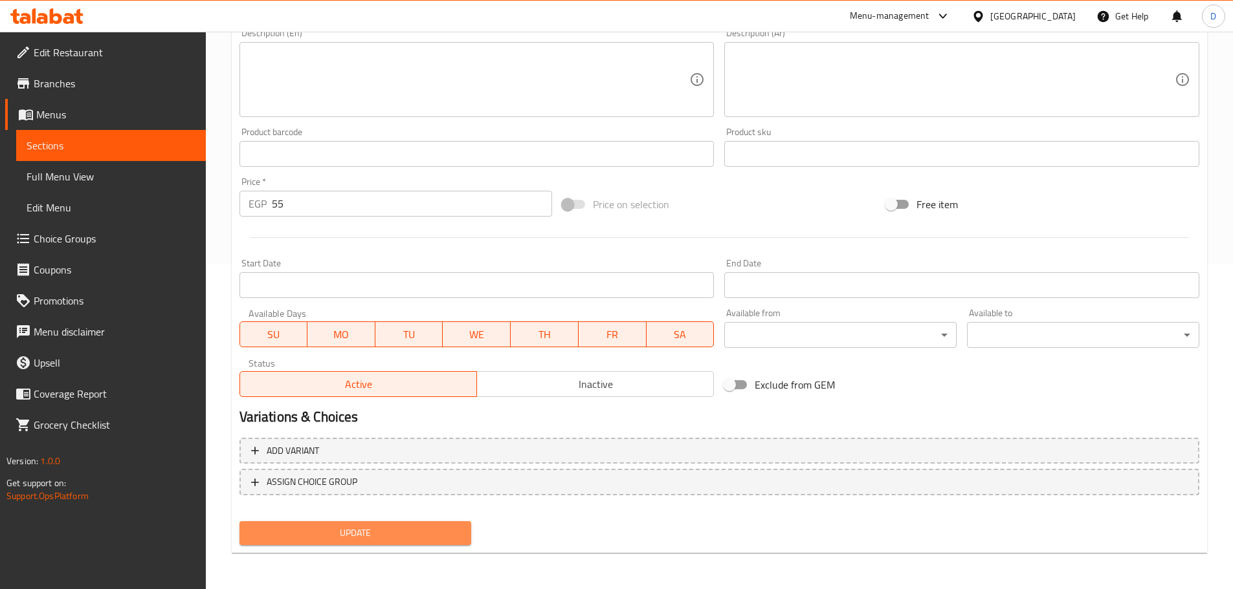
click at [323, 543] on button "Update" at bounding box center [355, 534] width 232 height 24
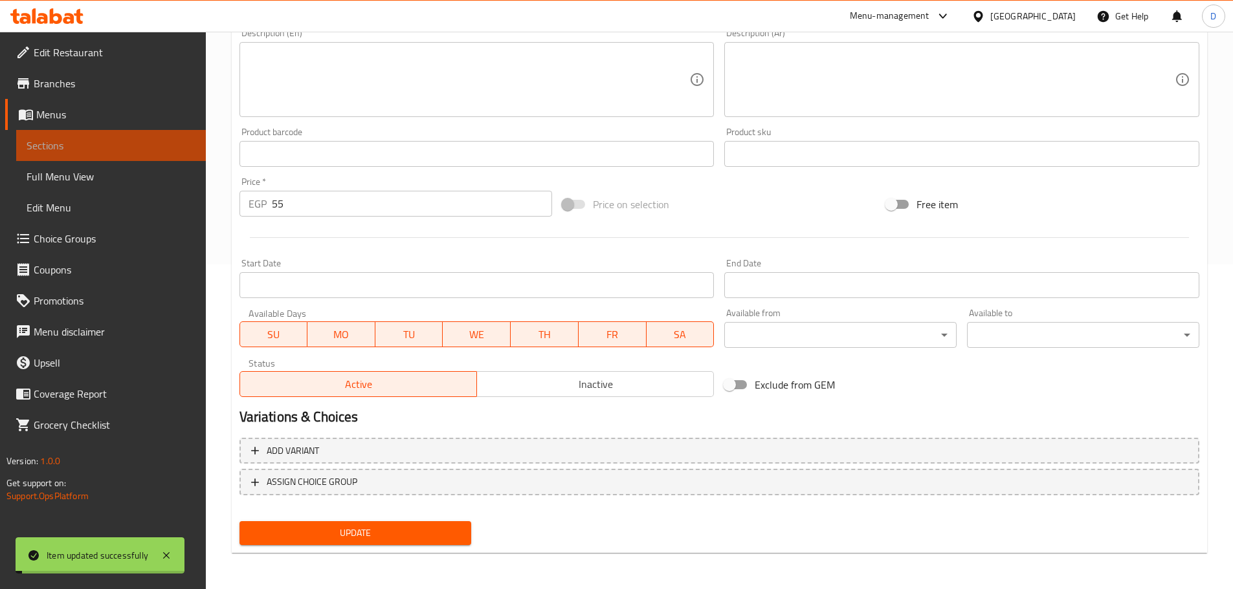
click at [179, 145] on span "Sections" at bounding box center [111, 146] width 169 height 16
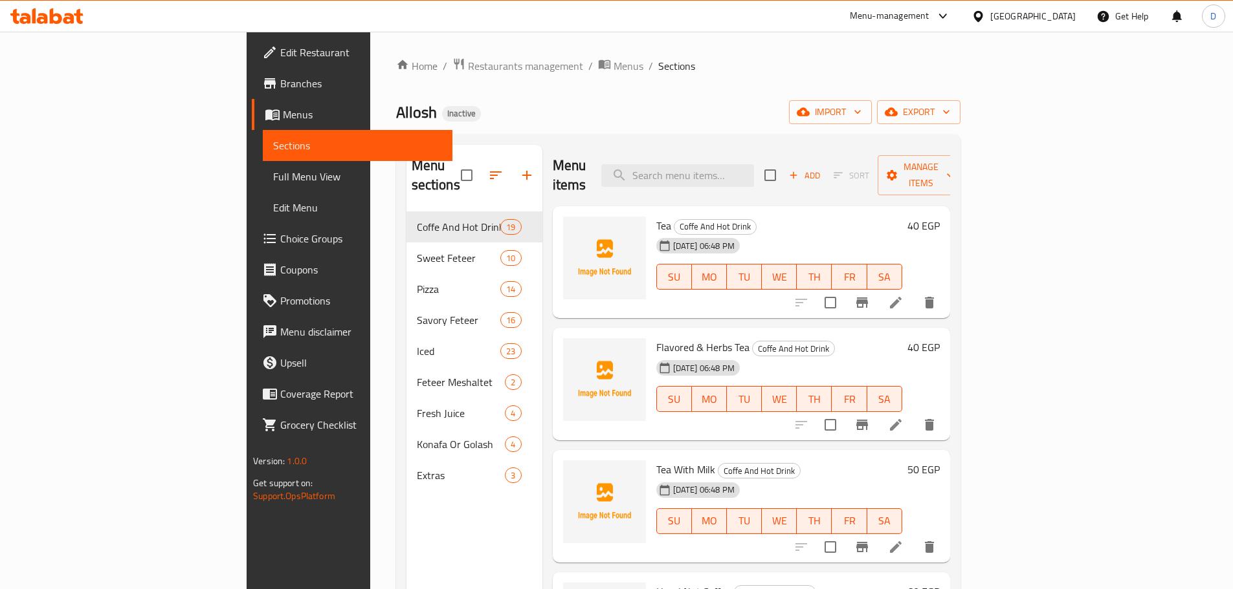
click at [753, 72] on ol "Home / Restaurants management / Menus / Sections" at bounding box center [678, 66] width 564 height 17
click at [744, 164] on input "search" at bounding box center [677, 175] width 153 height 23
paste input "White Mocha"
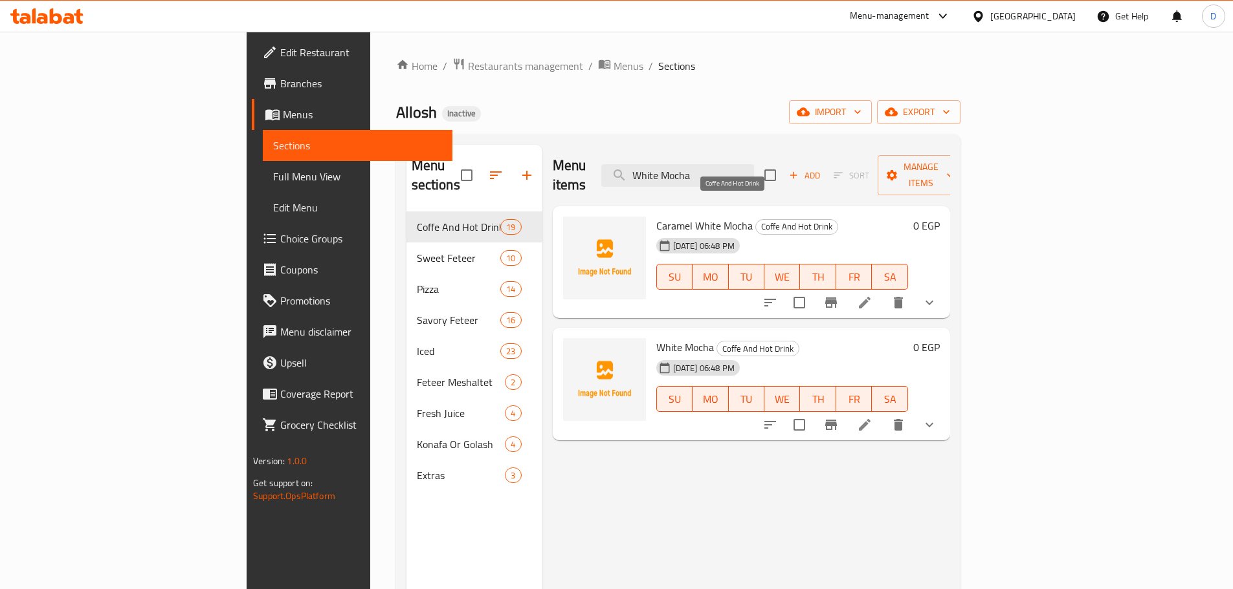
type input "White Mocha"
drag, startPoint x: 698, startPoint y: 210, endPoint x: 770, endPoint y: 214, distance: 71.9
click at [770, 219] on span "Coffe And Hot Drink" at bounding box center [797, 226] width 82 height 15
copy span "Coffe And Hot Drink"
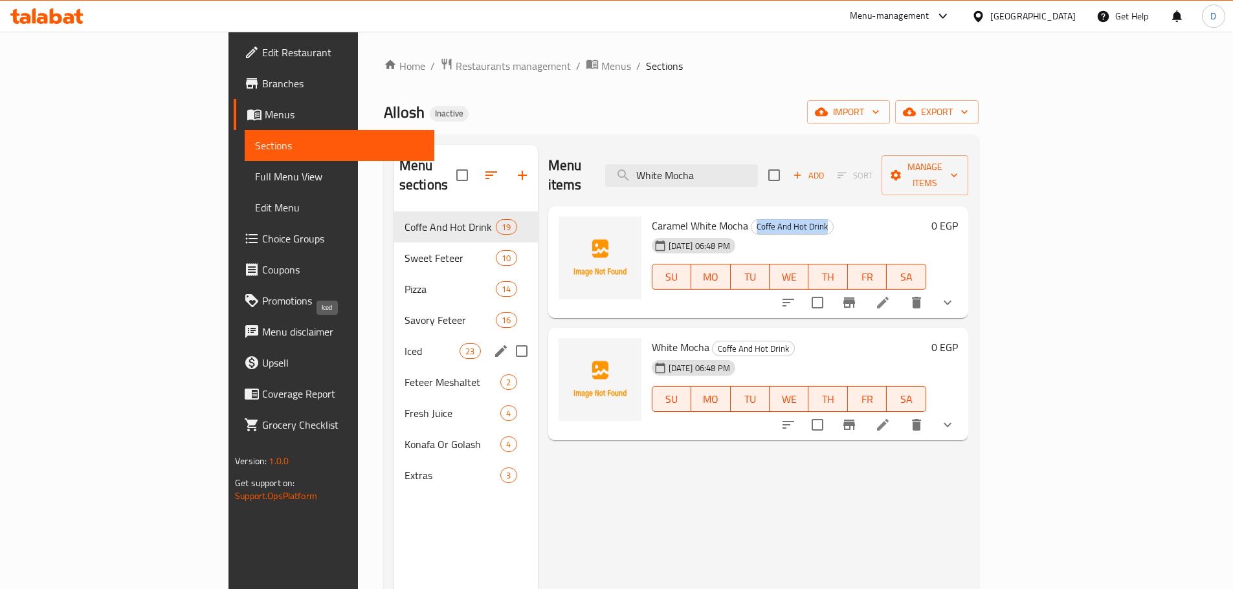
drag, startPoint x: 375, startPoint y: 326, endPoint x: 433, endPoint y: 321, distance: 58.5
click at [404, 344] on span "Iced" at bounding box center [431, 352] width 55 height 16
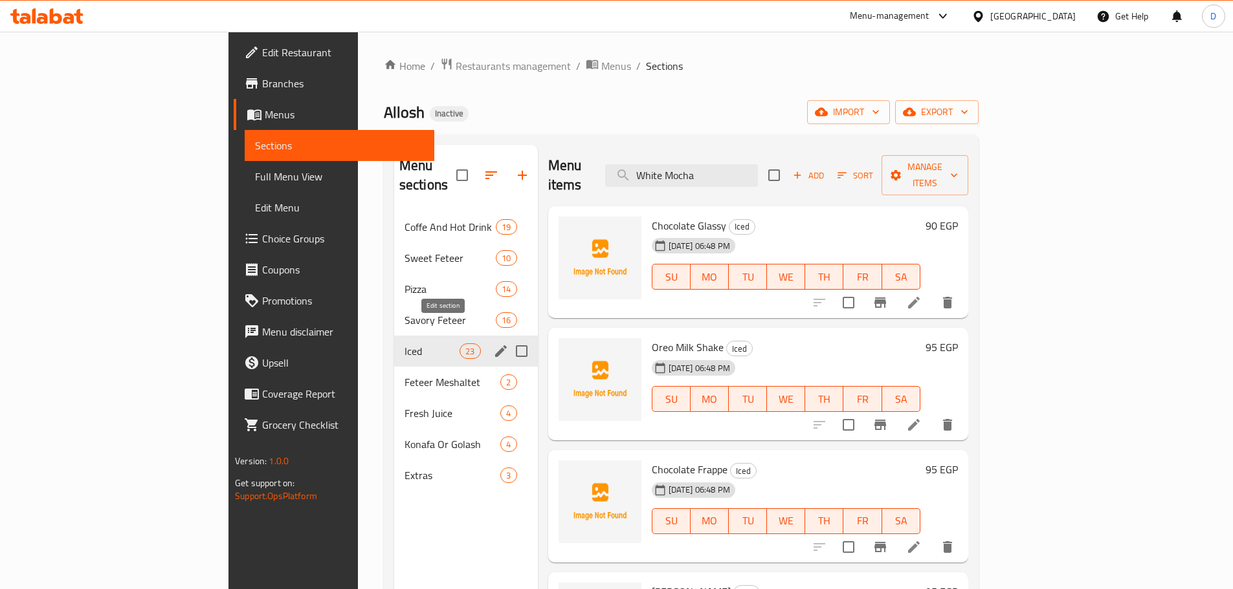
click at [493, 344] on icon "edit" at bounding box center [501, 352] width 16 height 16
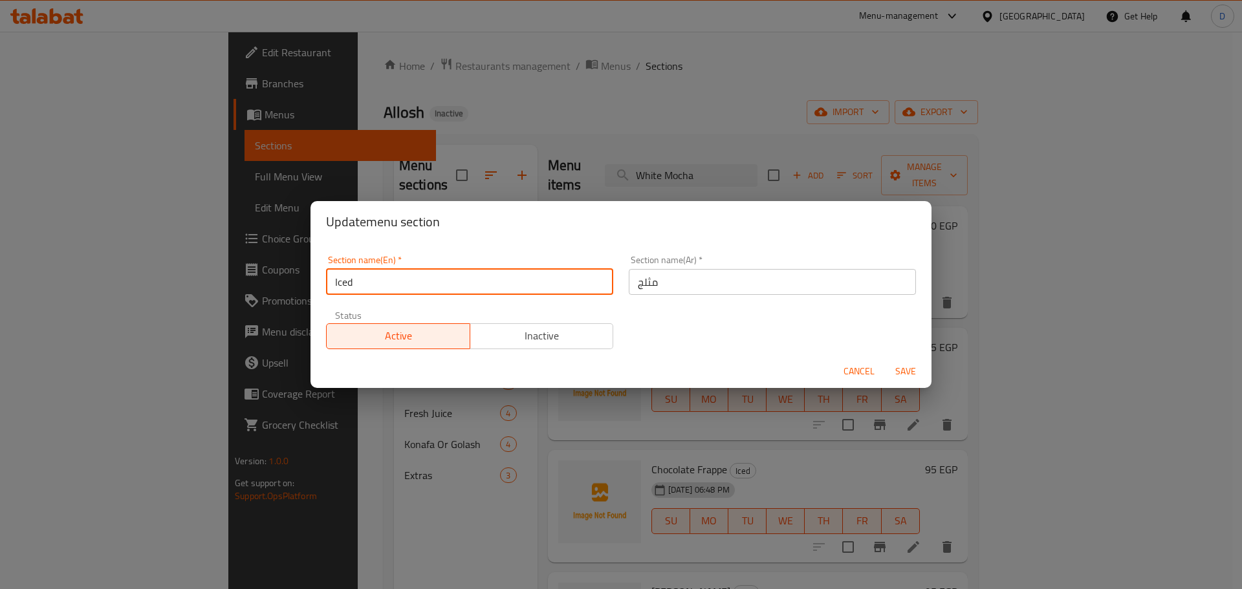
click at [351, 289] on input "Iced" at bounding box center [469, 282] width 287 height 26
type input "Creamy"
click at [653, 278] on input "مثلج" at bounding box center [772, 282] width 287 height 26
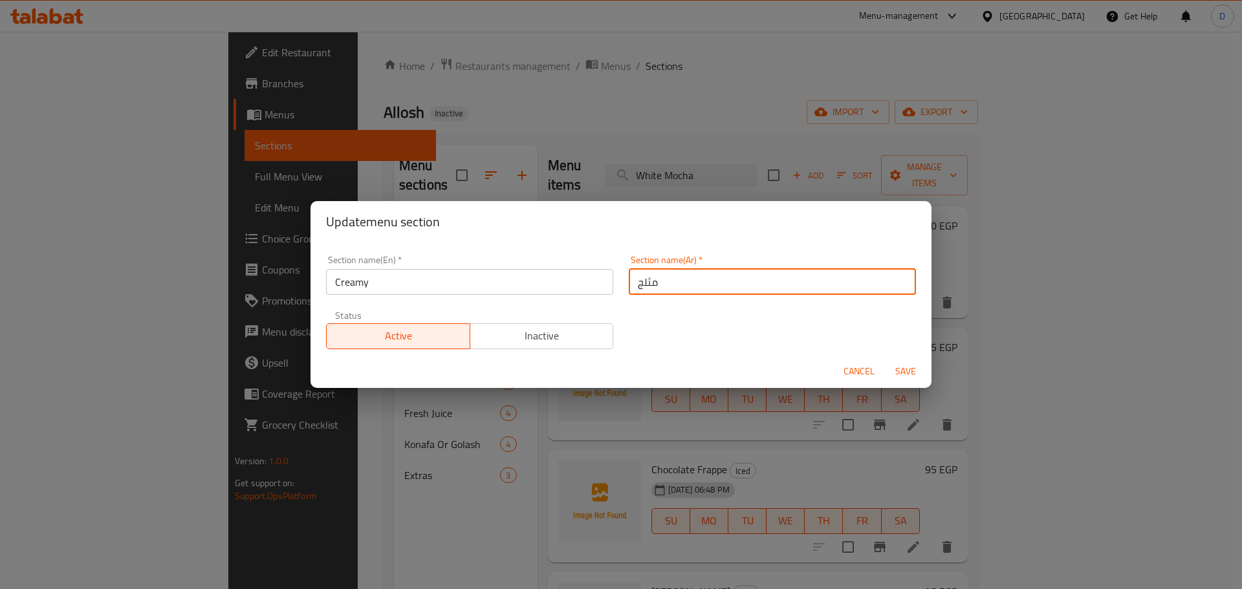
click at [653, 278] on input "مثلج" at bounding box center [772, 282] width 287 height 26
type input "كريمي"
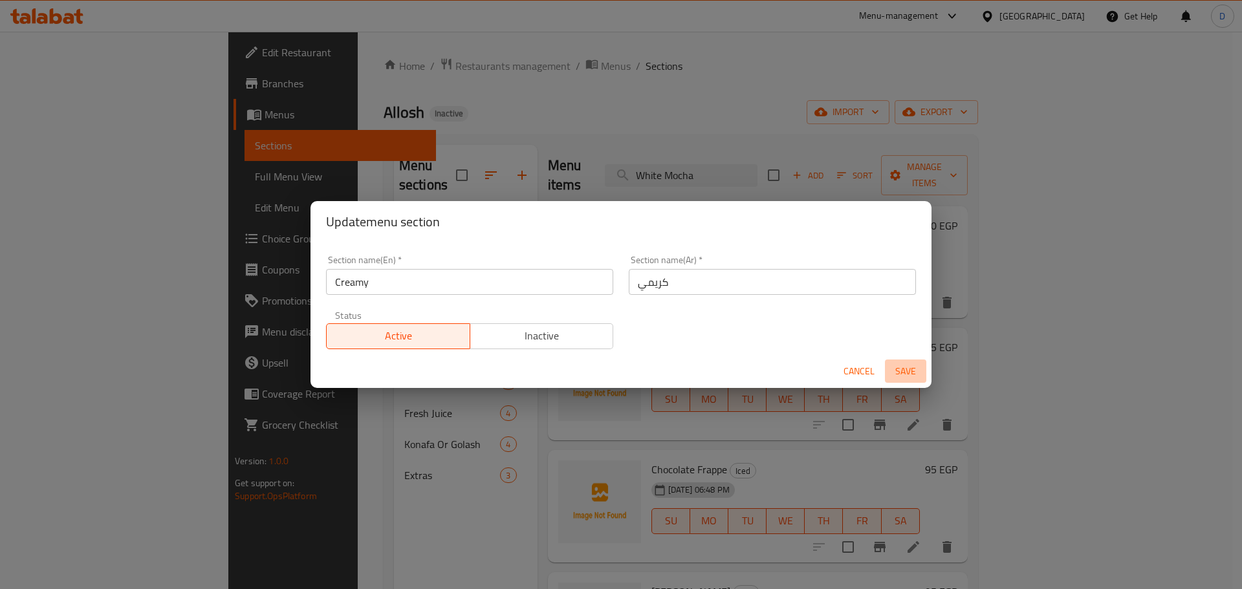
click at [897, 371] on span "Save" at bounding box center [905, 372] width 31 height 16
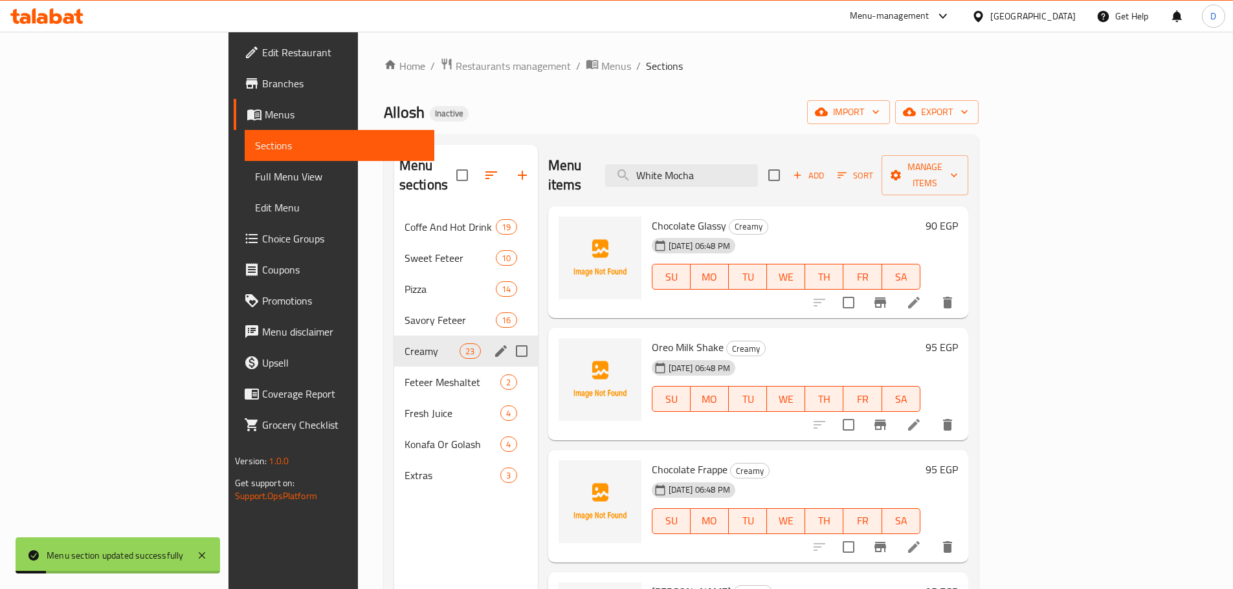
click at [404, 344] on span "Creamy" at bounding box center [431, 352] width 55 height 16
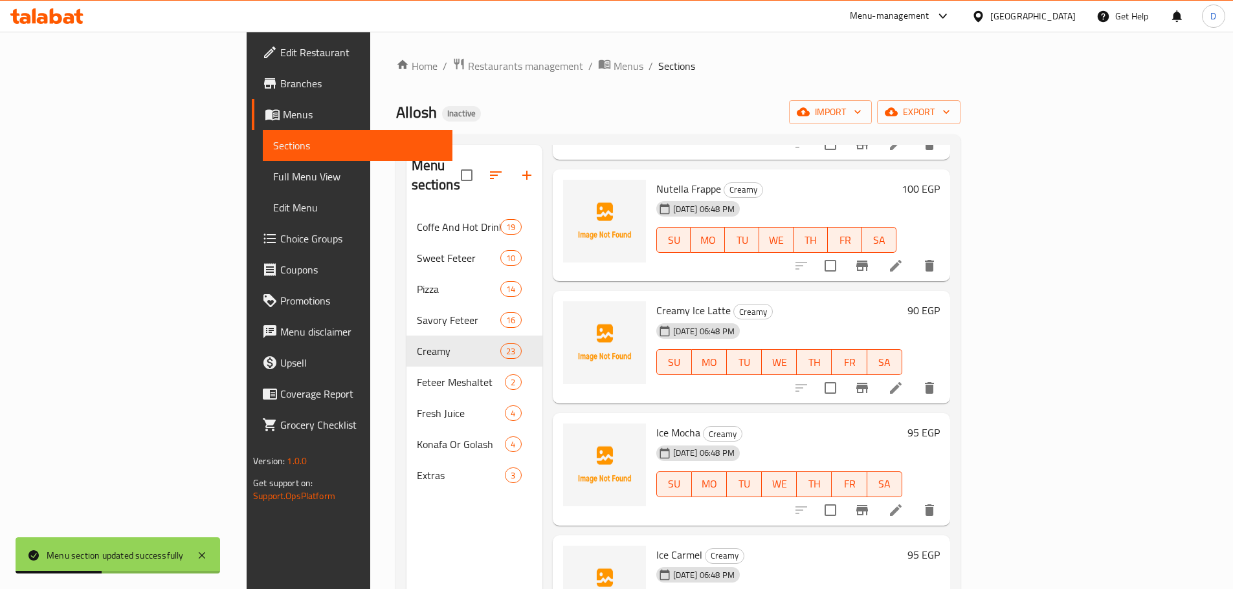
scroll to position [712, 0]
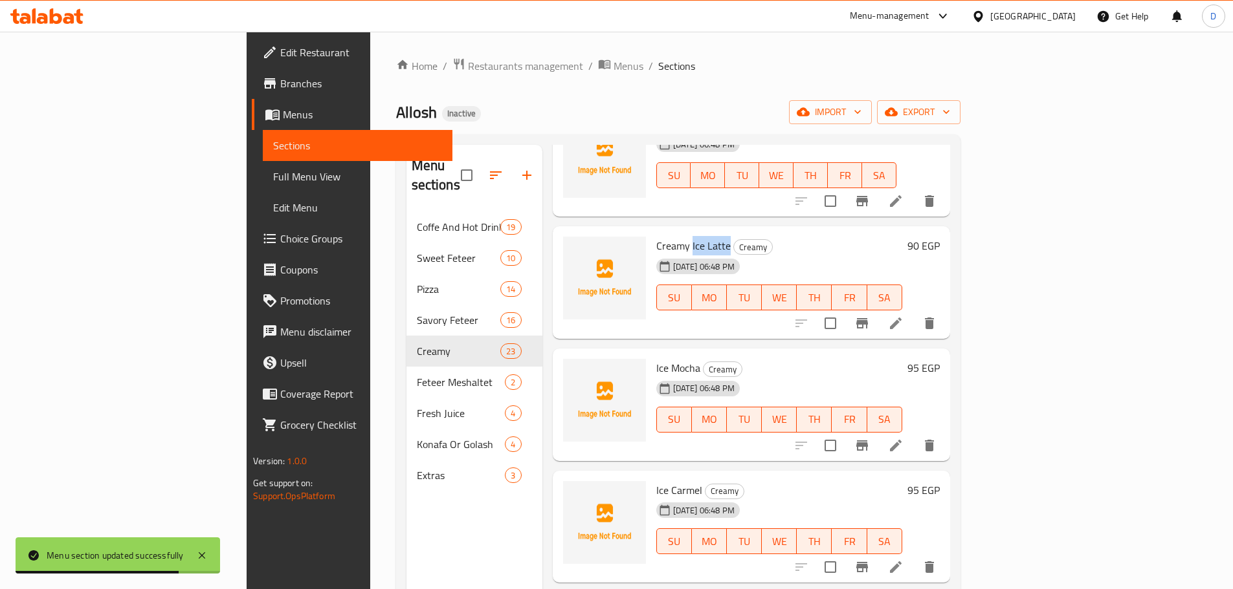
drag, startPoint x: 630, startPoint y: 226, endPoint x: 668, endPoint y: 228, distance: 37.6
click at [668, 237] on h6 "Creamy Ice Latte Creamy" at bounding box center [779, 246] width 246 height 18
copy span "Ice Latte"
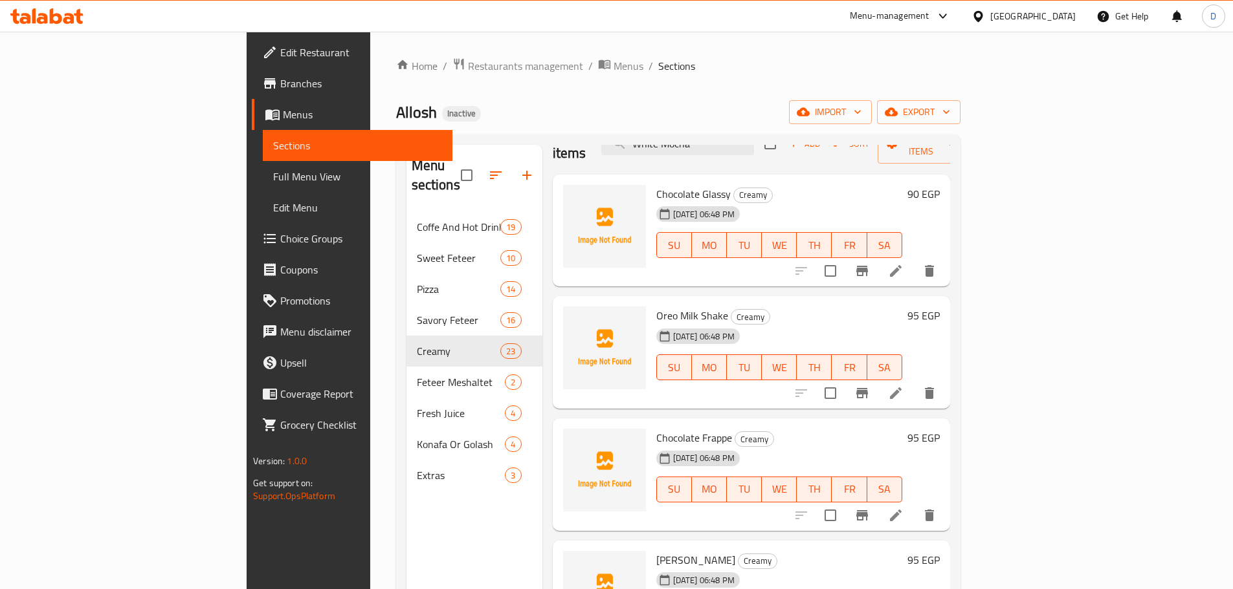
scroll to position [0, 0]
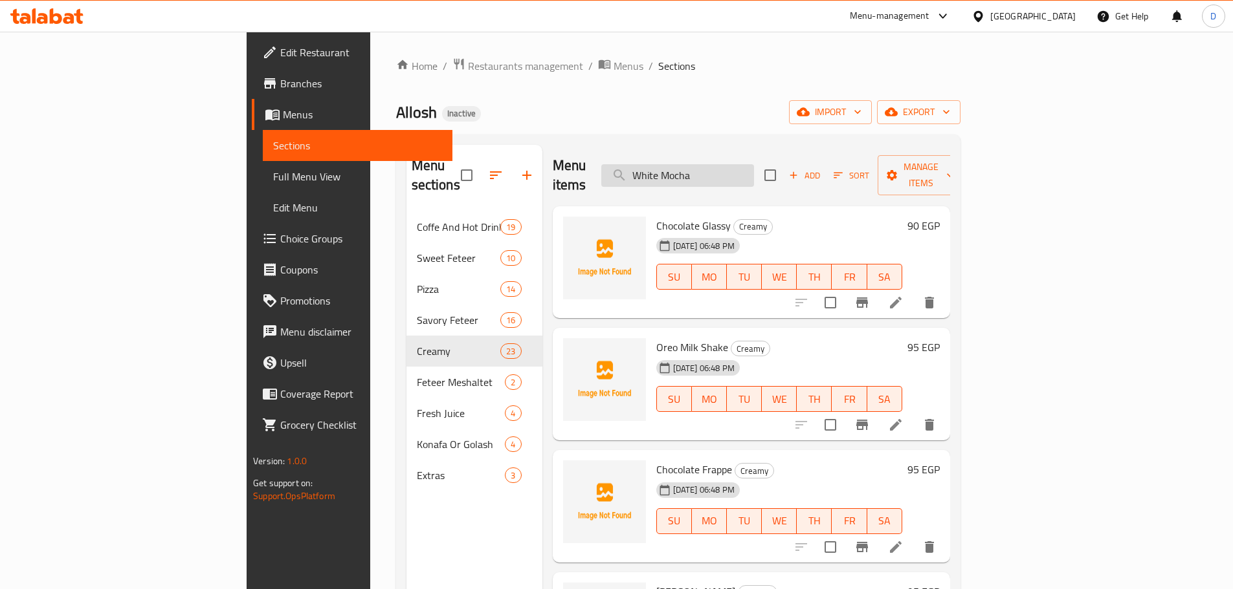
click at [721, 175] on input "White Mocha" at bounding box center [677, 175] width 153 height 23
paste input "Ice Latte"
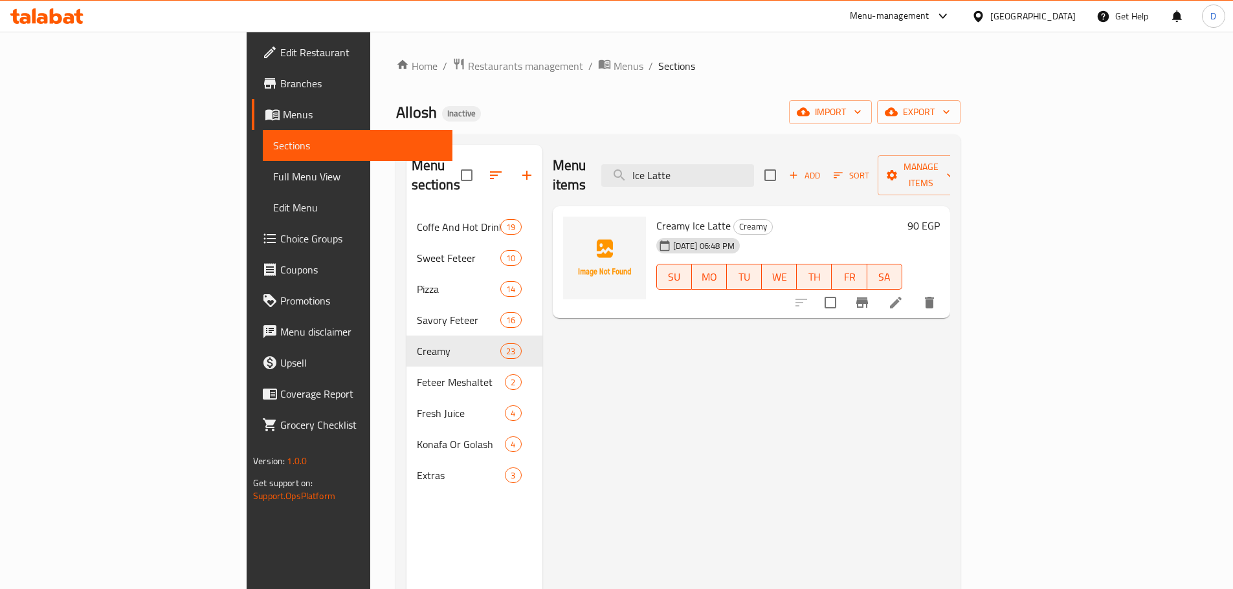
type input "Ice Latte"
click at [914, 291] on li at bounding box center [895, 302] width 36 height 23
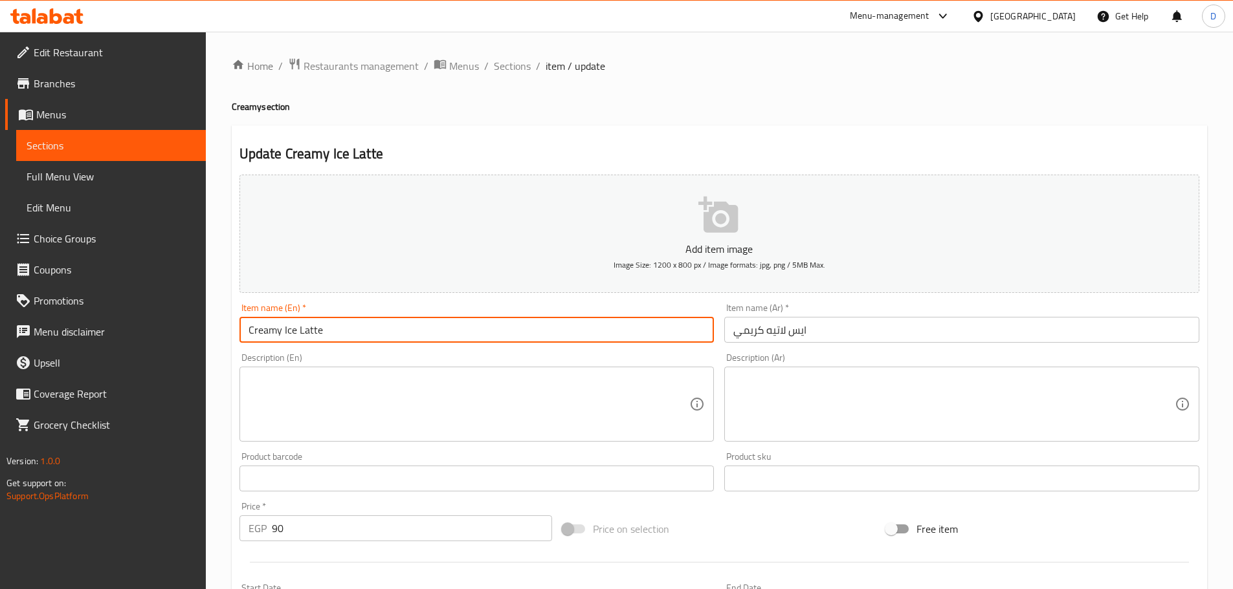
drag, startPoint x: 285, startPoint y: 331, endPoint x: 236, endPoint y: 328, distance: 49.2
click at [236, 328] on div "Item name (En)   * Creamy Ice Latte Item name (En) *" at bounding box center [476, 323] width 485 height 50
type input "Ice Latte"
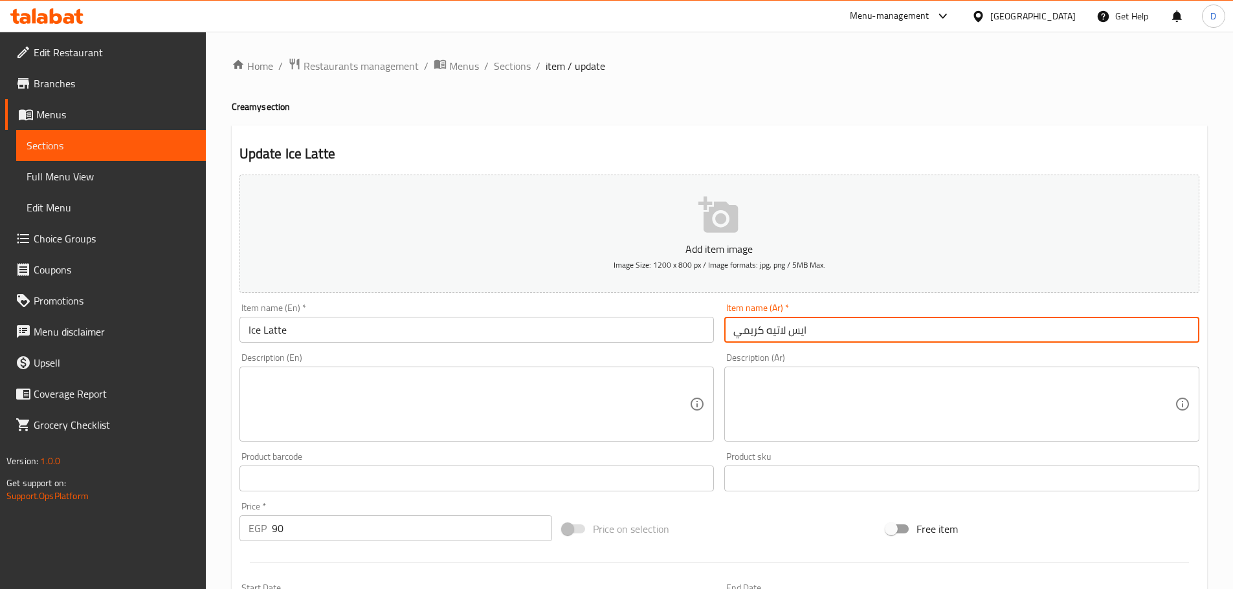
click at [769, 329] on input "ايس لاتيه كريمي" at bounding box center [961, 330] width 475 height 26
drag, startPoint x: 765, startPoint y: 330, endPoint x: 727, endPoint y: 335, distance: 38.5
click at [727, 335] on input "ايس لاتيه كريمي" at bounding box center [961, 330] width 475 height 26
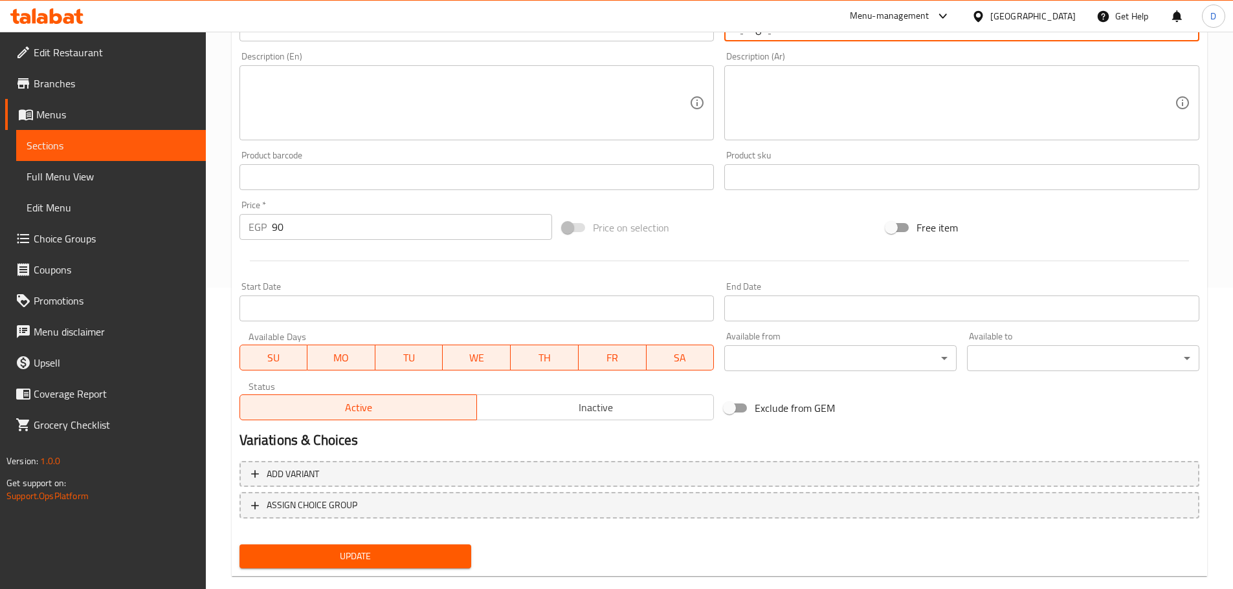
scroll to position [325, 0]
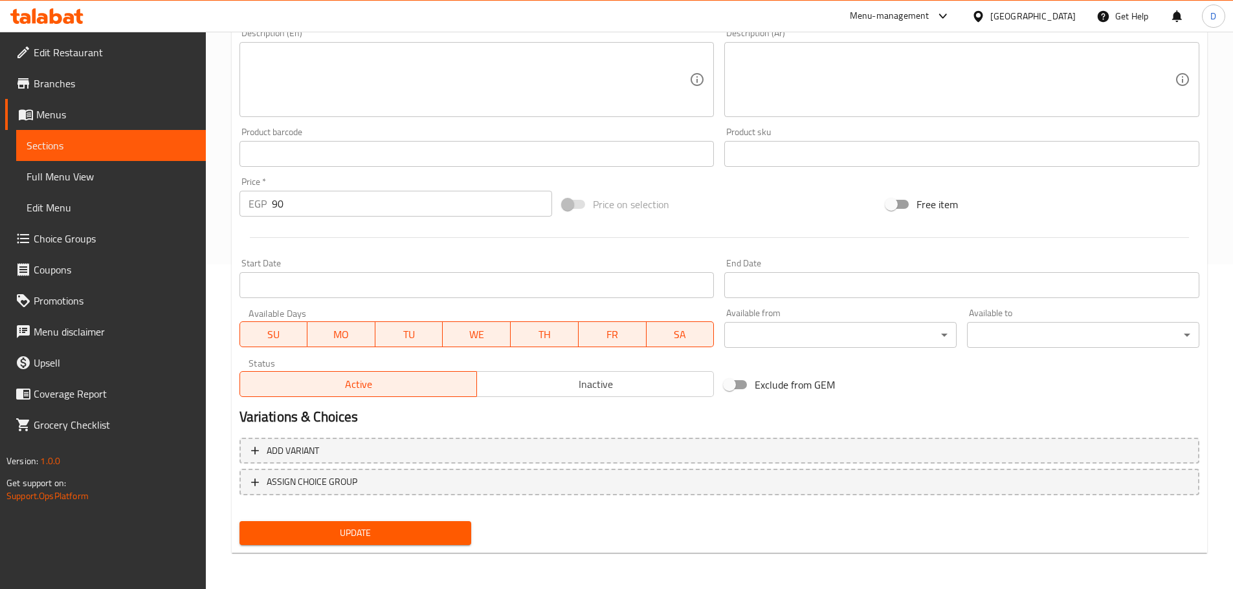
type input "ايس لاتيه"
click at [376, 532] on span "Update" at bounding box center [356, 533] width 212 height 16
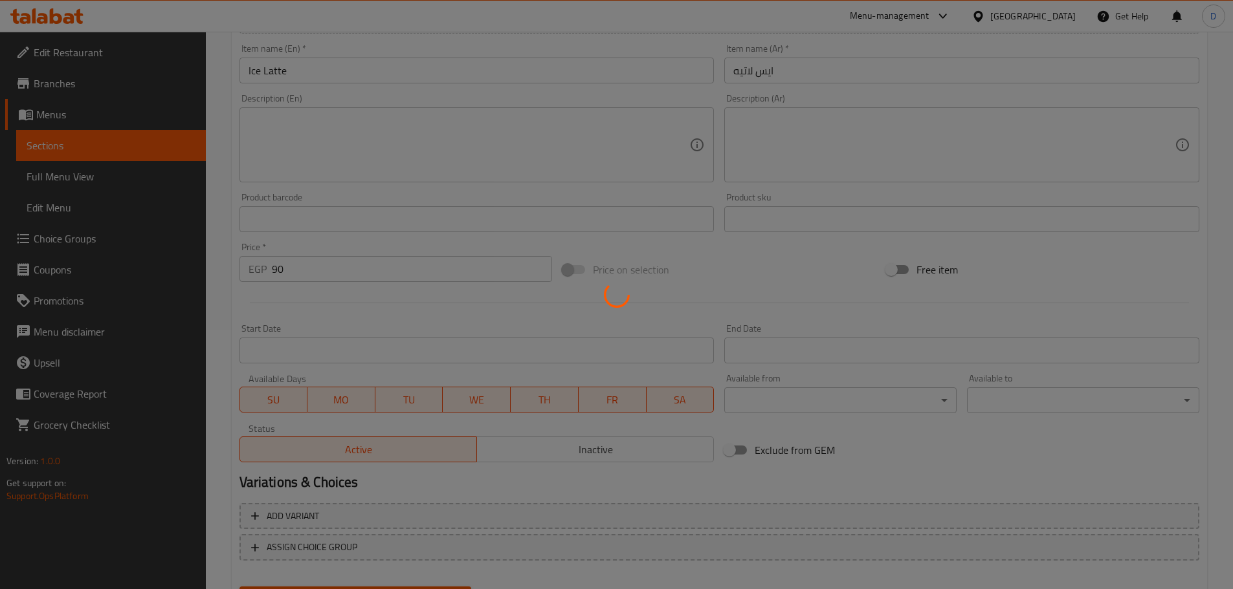
scroll to position [131, 0]
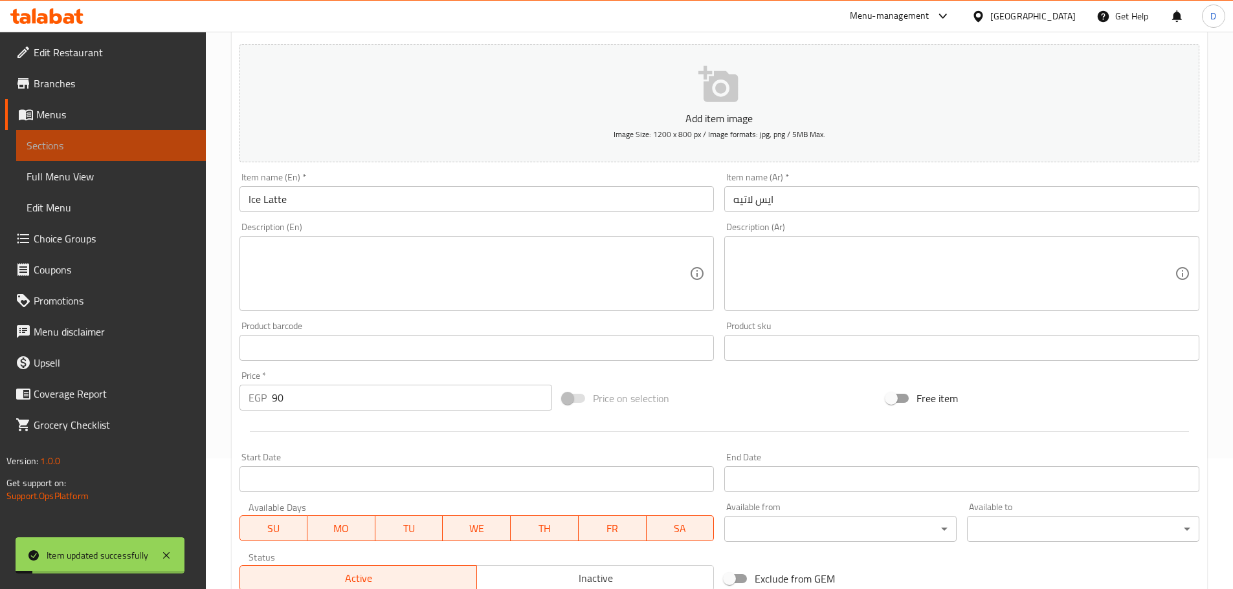
click at [180, 145] on span "Sections" at bounding box center [111, 146] width 169 height 16
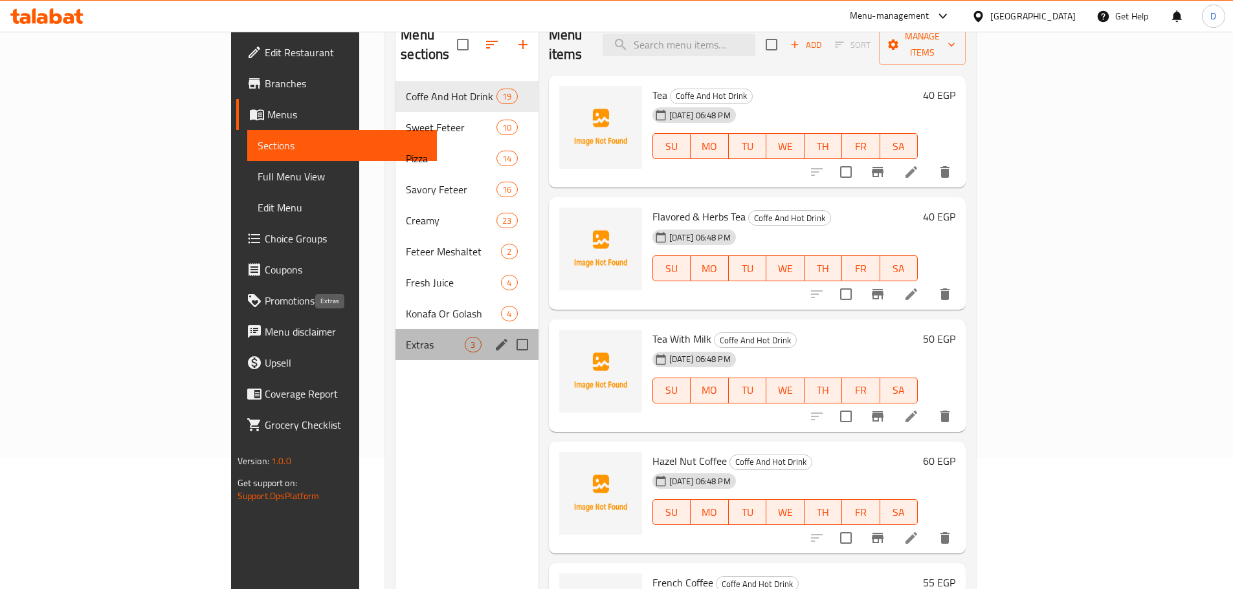
click at [406, 337] on span "Extras" at bounding box center [435, 345] width 59 height 16
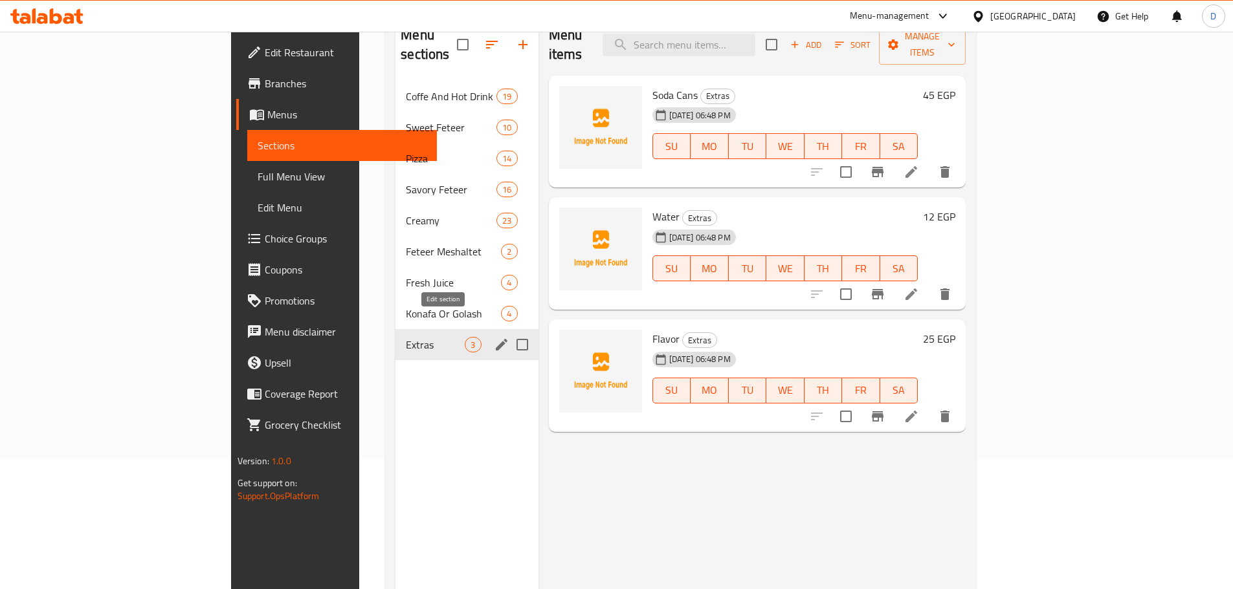
click at [496, 339] on icon "edit" at bounding box center [502, 345] width 12 height 12
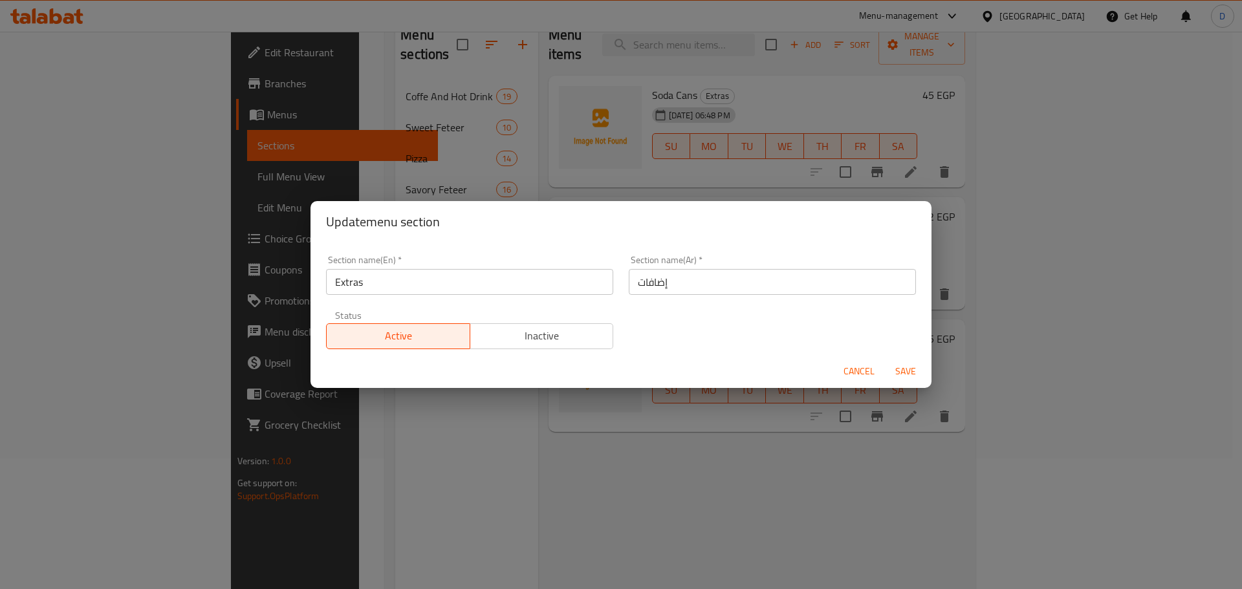
click at [472, 283] on input "Extras" at bounding box center [469, 282] width 287 height 26
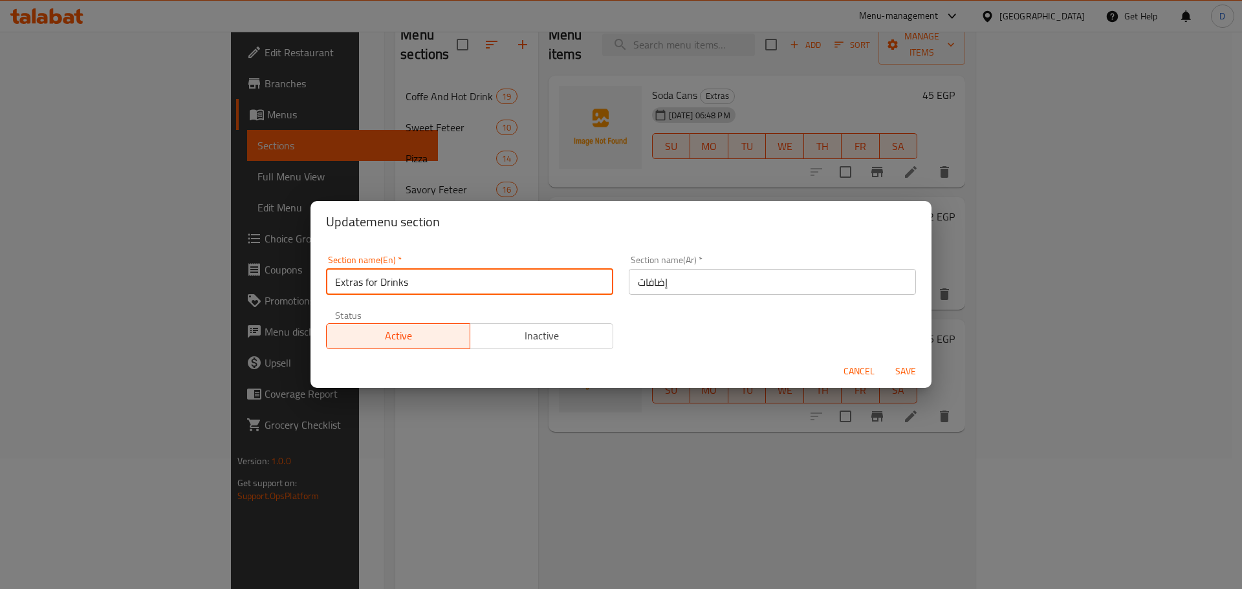
type input "Extras for Drinks"
click at [676, 286] on input "إضافات" at bounding box center [772, 282] width 287 height 26
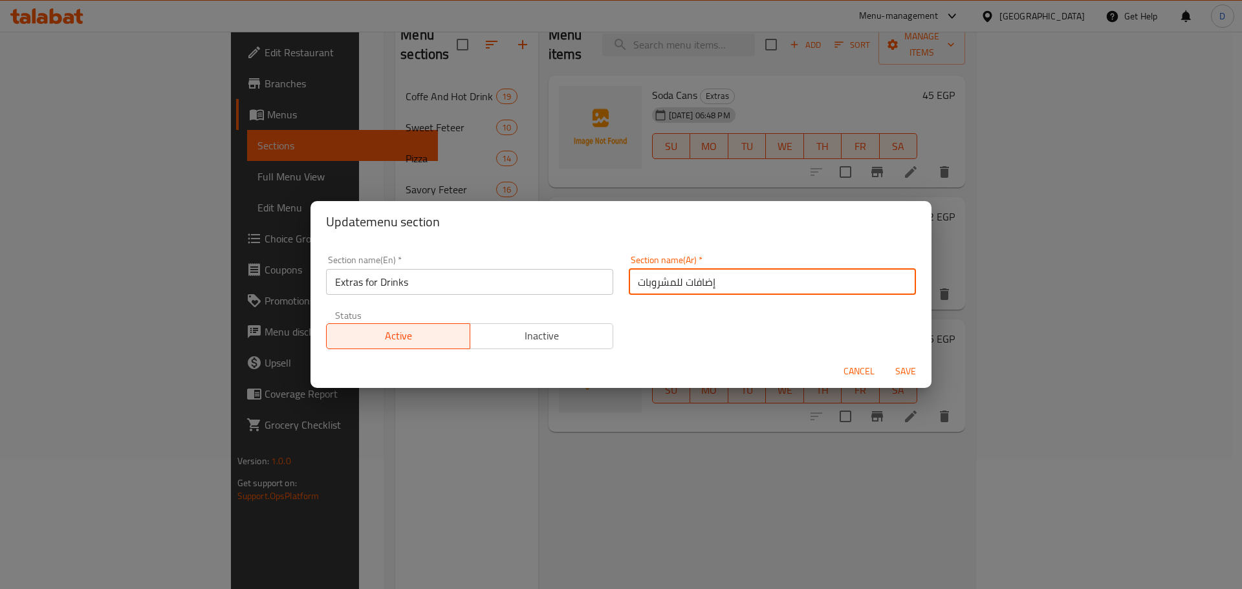
type input "إضافات للمشروبات"
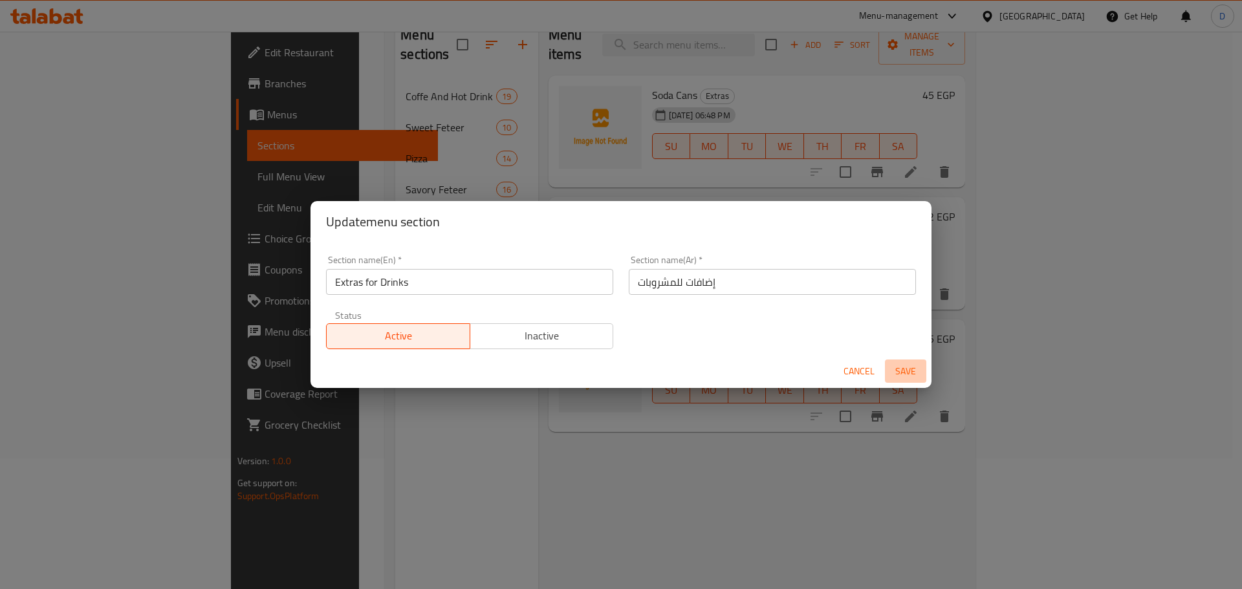
click at [917, 376] on span "Save" at bounding box center [905, 372] width 31 height 16
